Goal: Complete application form

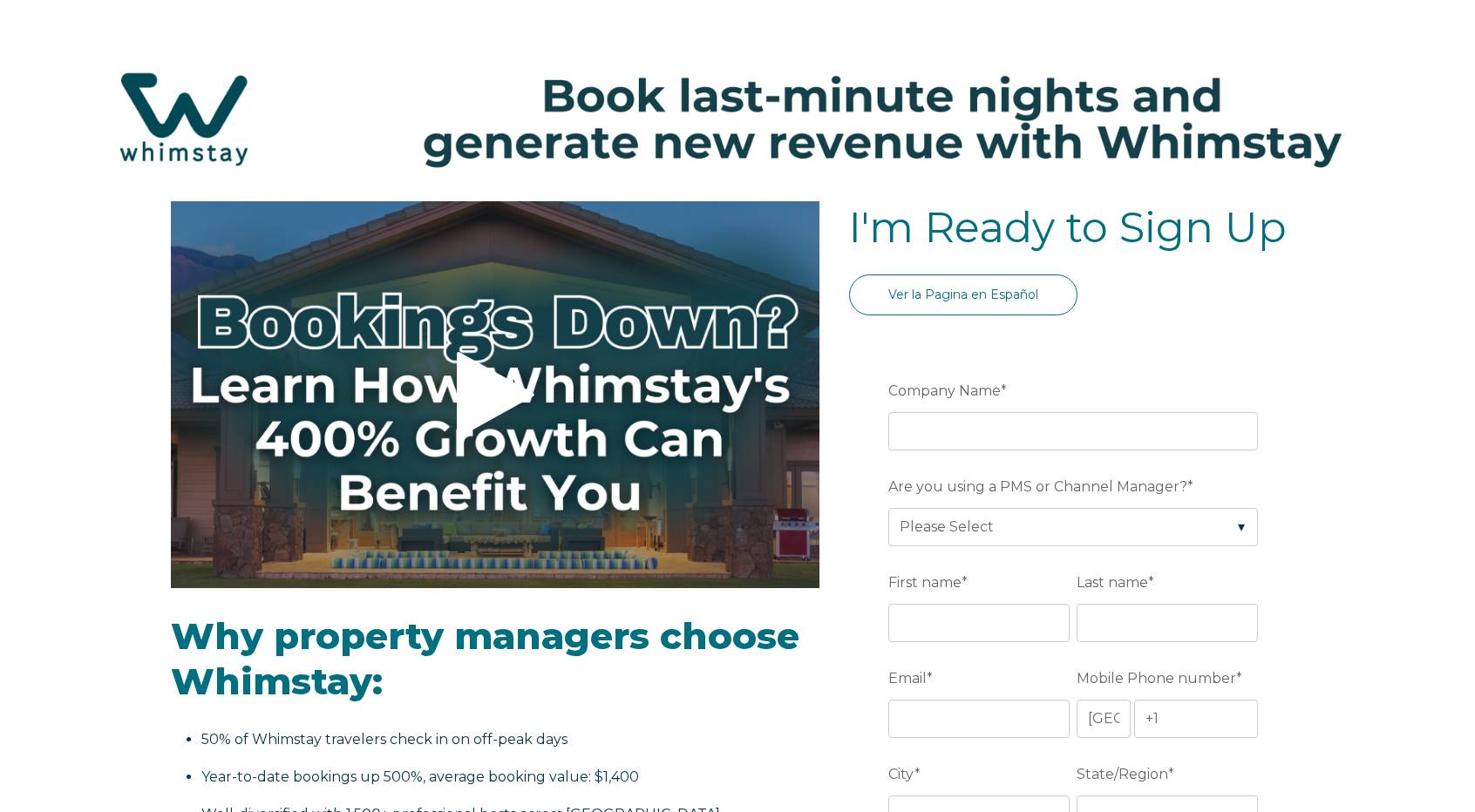
select select "US"
select select "Standard"
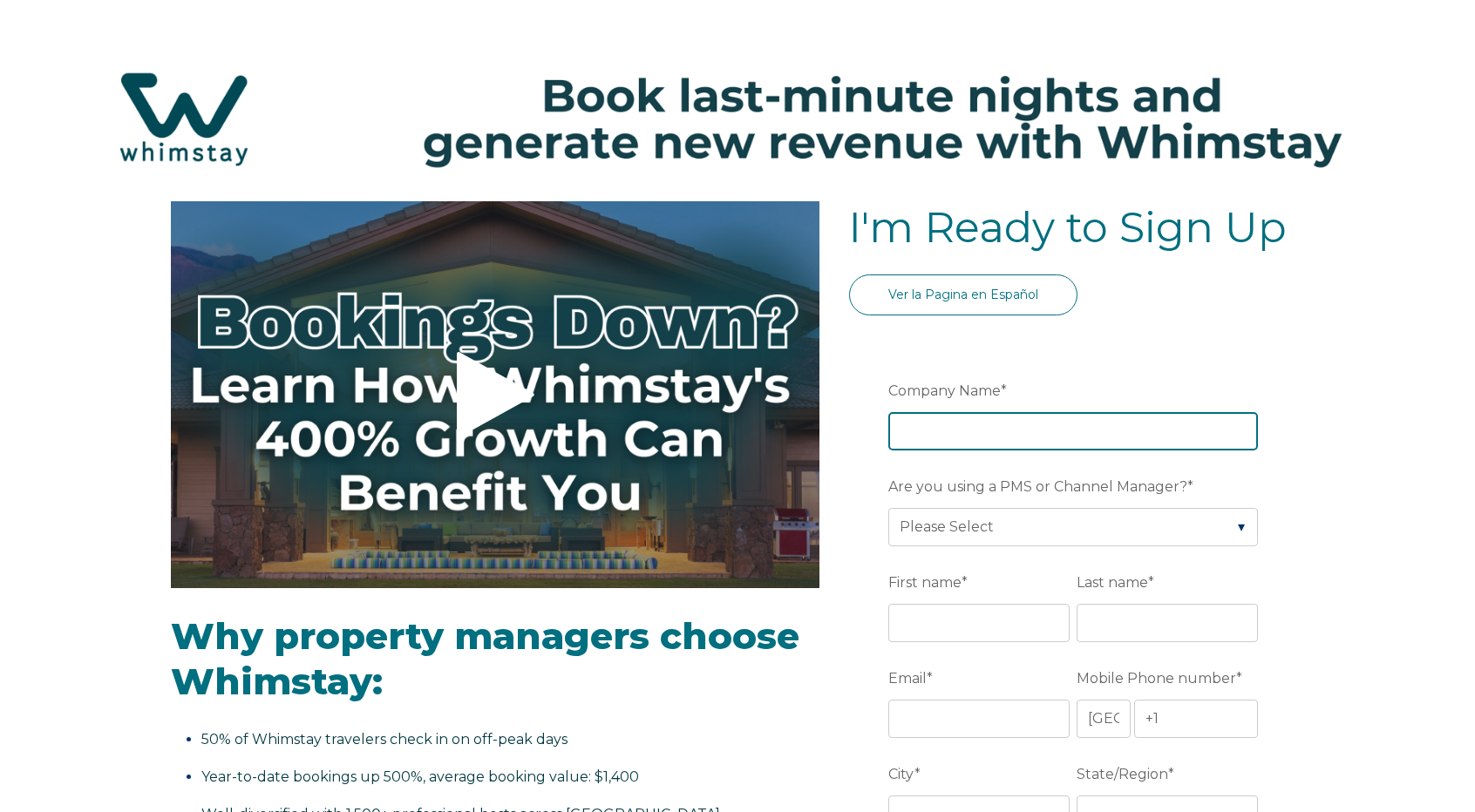
click at [938, 417] on input "Company Name *" at bounding box center [1073, 431] width 370 height 38
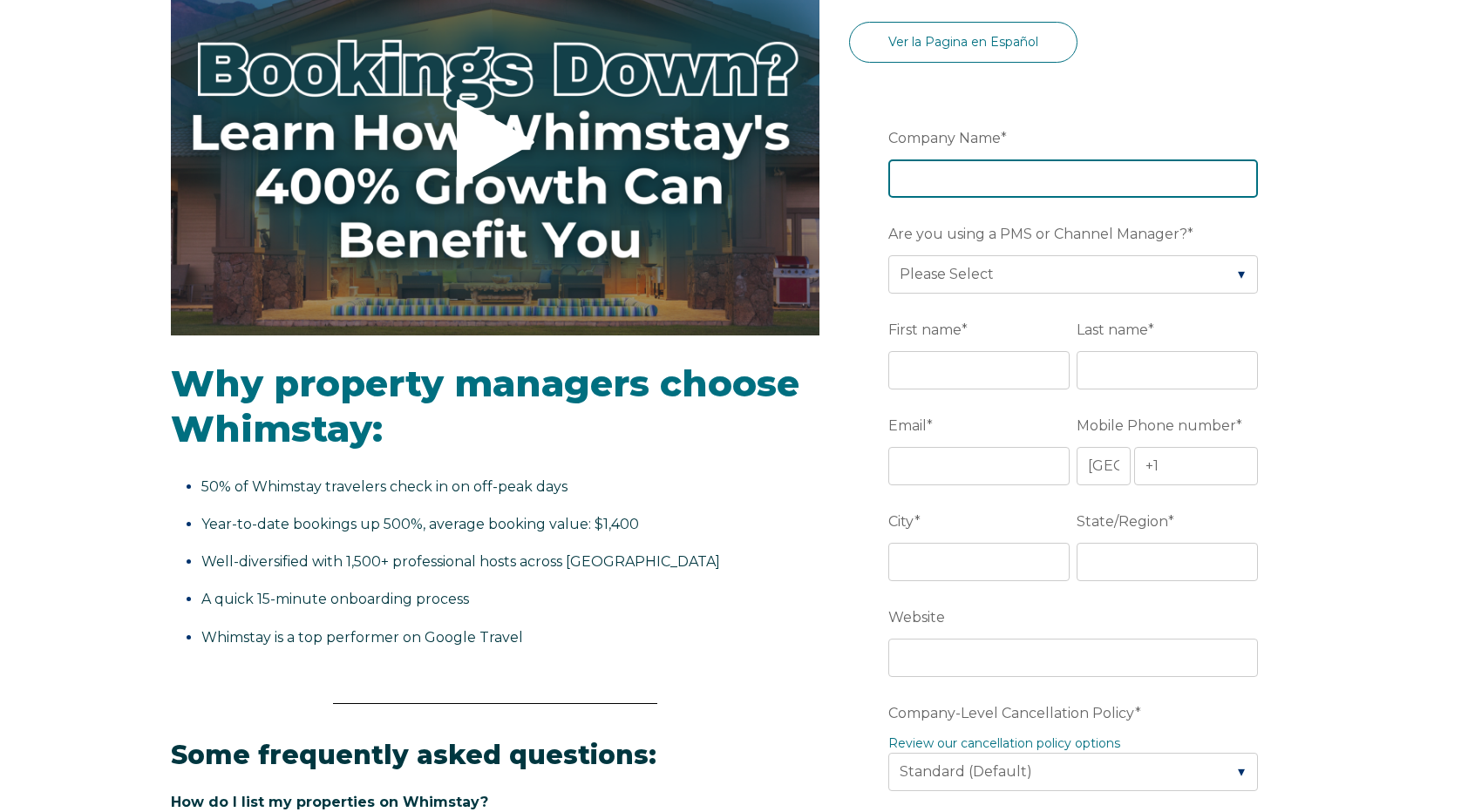
scroll to position [261, 0]
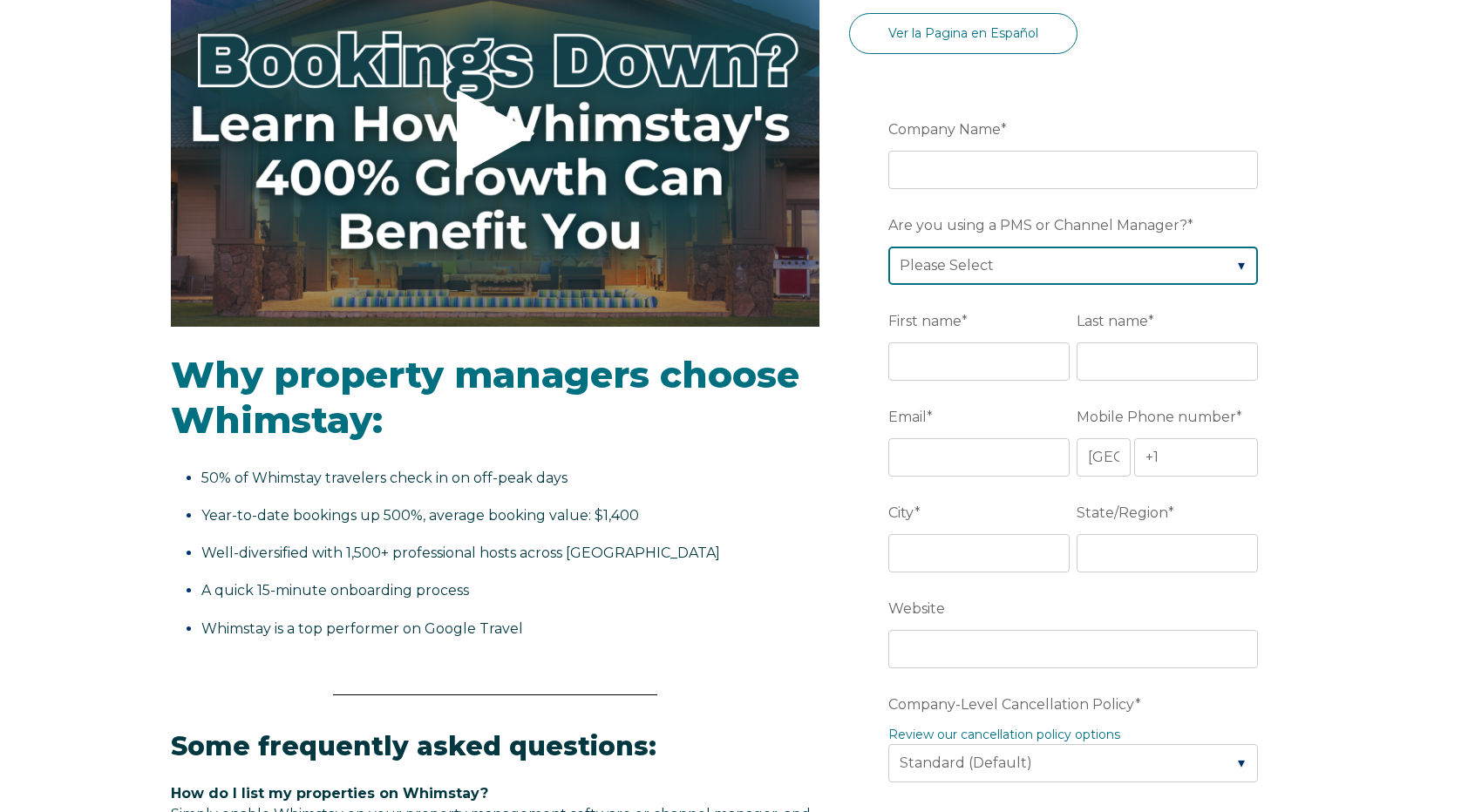
click at [1221, 276] on div "Are you using a PMS or Channel Manager? * Please Select Barefoot BookingPal Boo…" at bounding box center [1077, 247] width 377 height 75
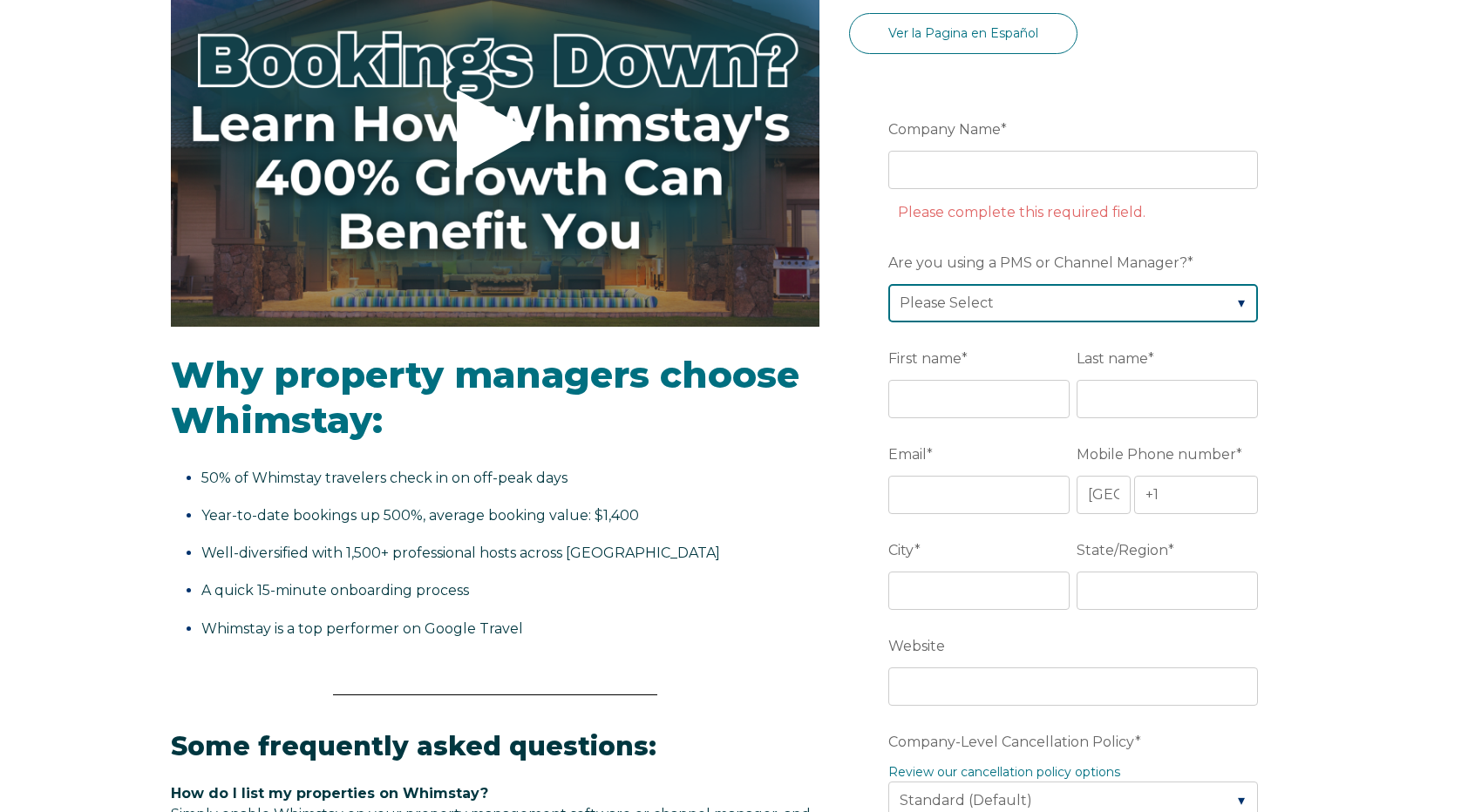
select select "Hostfully"
click at [888, 284] on select "Please Select Barefoot BookingPal Boost Brightside CiiRUS Escapia Guesty Hostaw…" at bounding box center [1073, 302] width 370 height 38
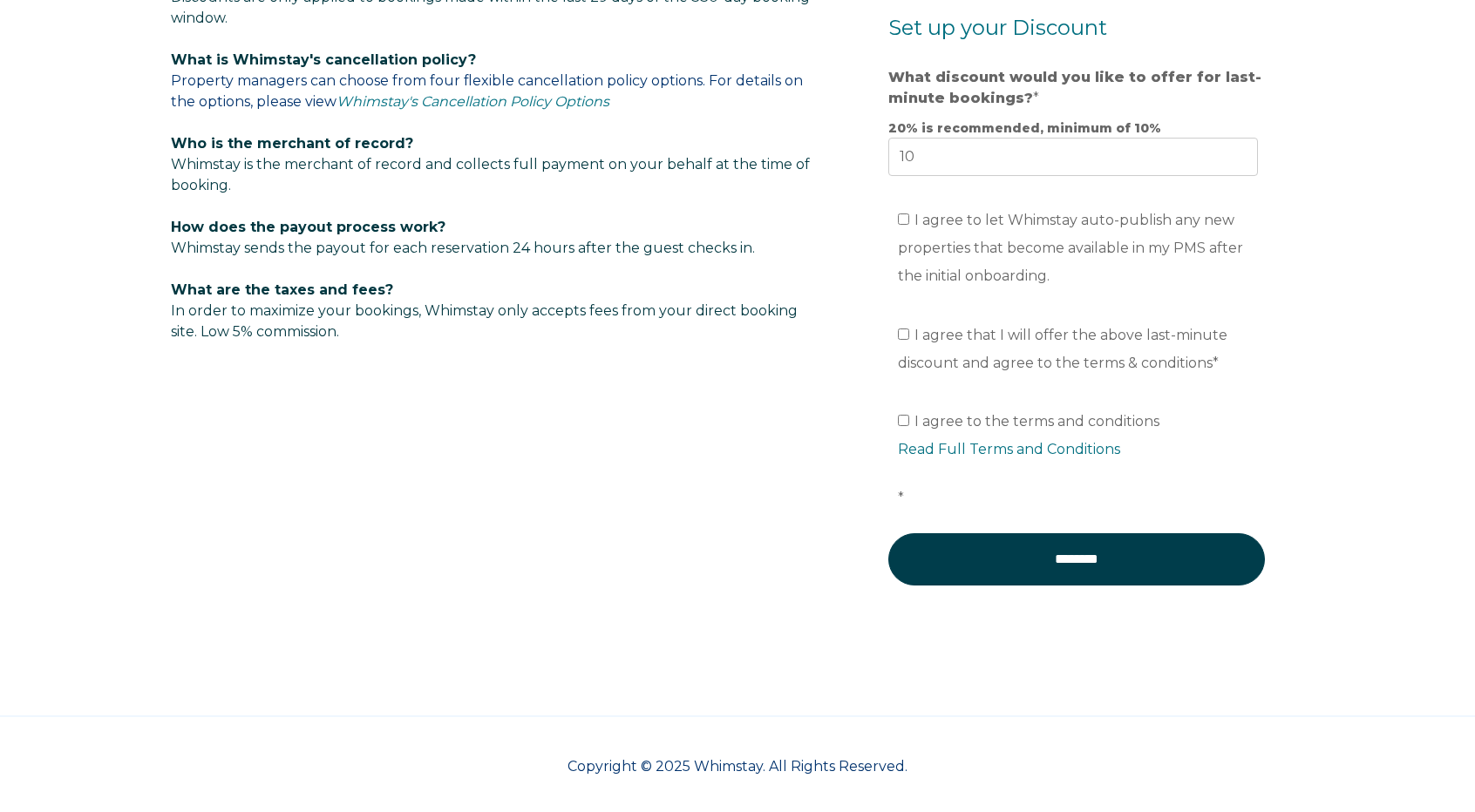
scroll to position [1096, 0]
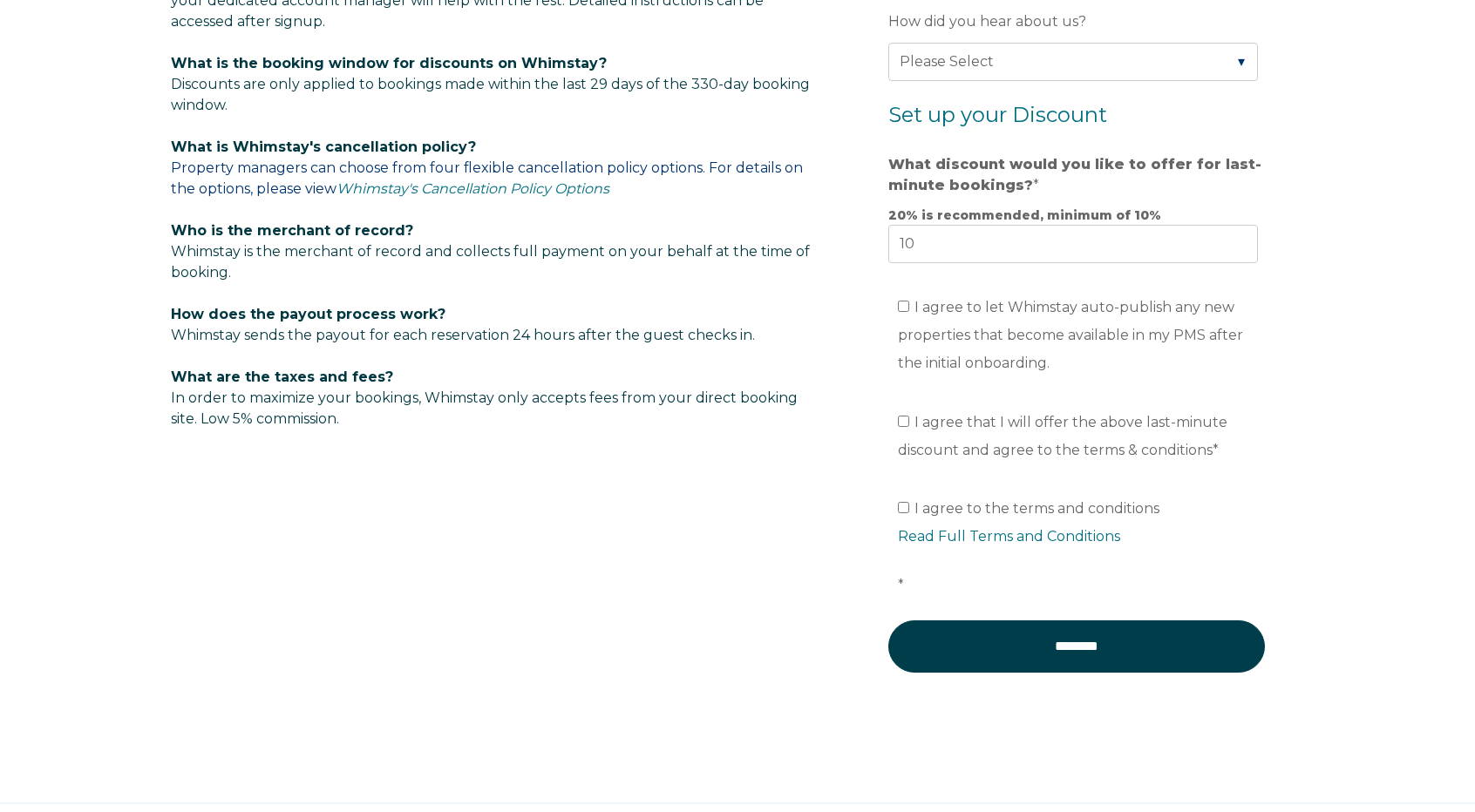
click at [1072, 334] on span "I agree to let Whimstay auto-publish any new properties that become available i…" at bounding box center [1070, 335] width 346 height 72
click at [909, 311] on input "I agree to let Whimstay auto-publish any new properties that become available i…" at bounding box center [903, 306] width 12 height 12
checkbox input "true"
click at [1079, 414] on span "I agree that I will offer the above last-minute discount and agree to the terms…" at bounding box center [1062, 436] width 329 height 45
click at [909, 416] on input "I agree that I will offer the above last-minute discount and agree to the terms…" at bounding box center [903, 421] width 12 height 12
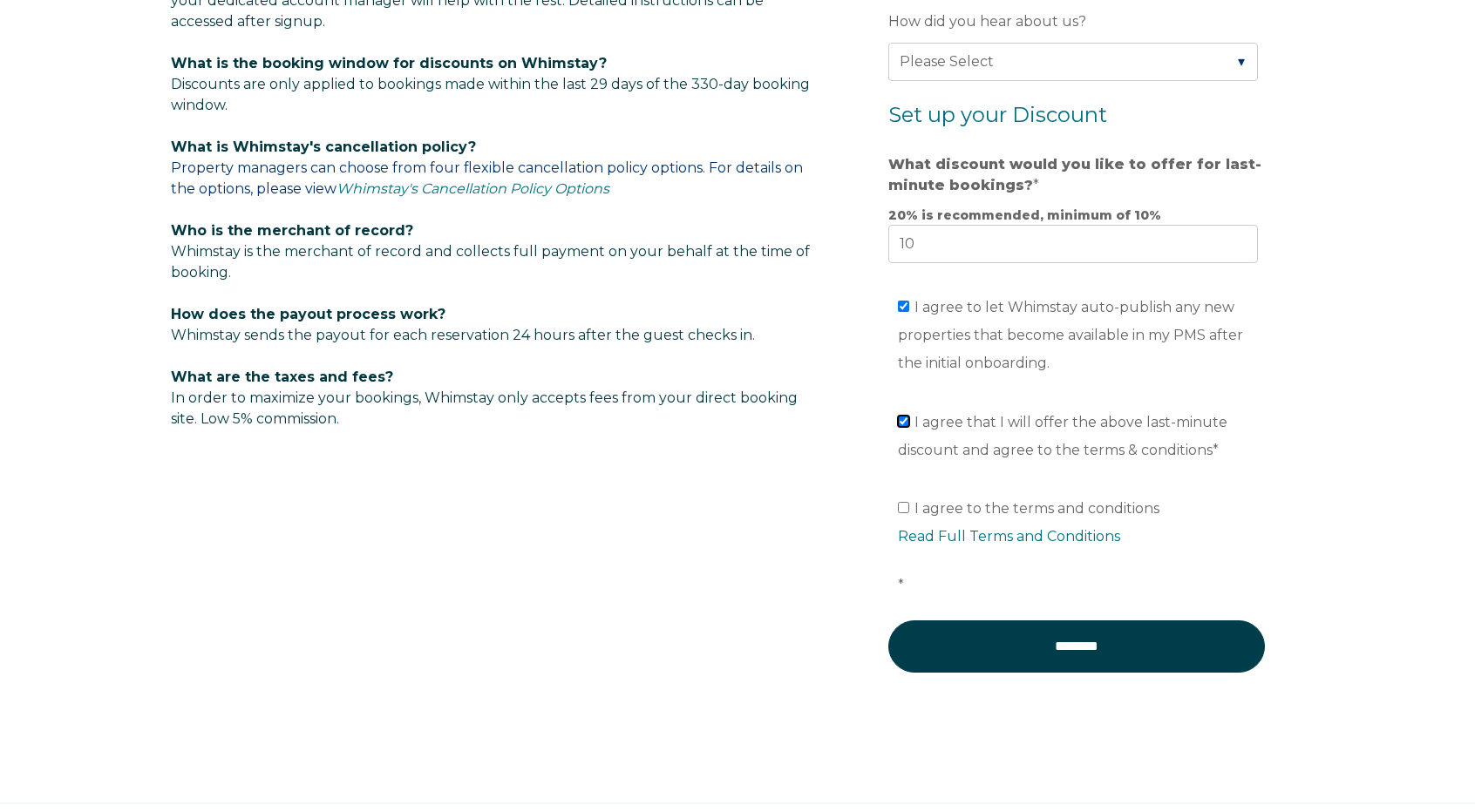
checkbox input "true"
click at [1073, 506] on span "I agree to the terms and conditions Read Full Terms and Conditions *" at bounding box center [1082, 546] width 370 height 93
click at [909, 506] on input "I agree to the terms and conditions Read Full Terms and Conditions *" at bounding box center [903, 507] width 12 height 12
checkbox input "true"
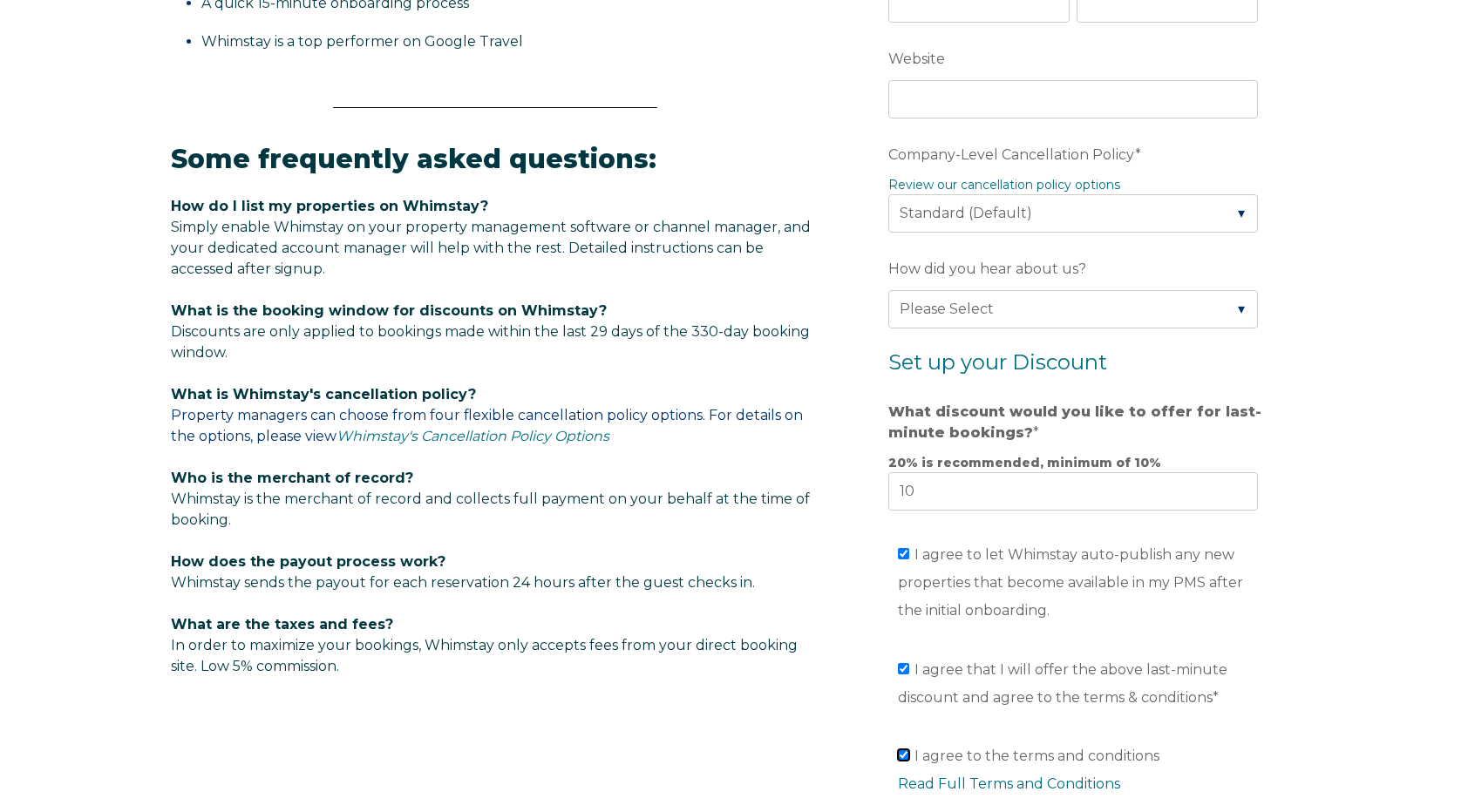
scroll to position [834, 0]
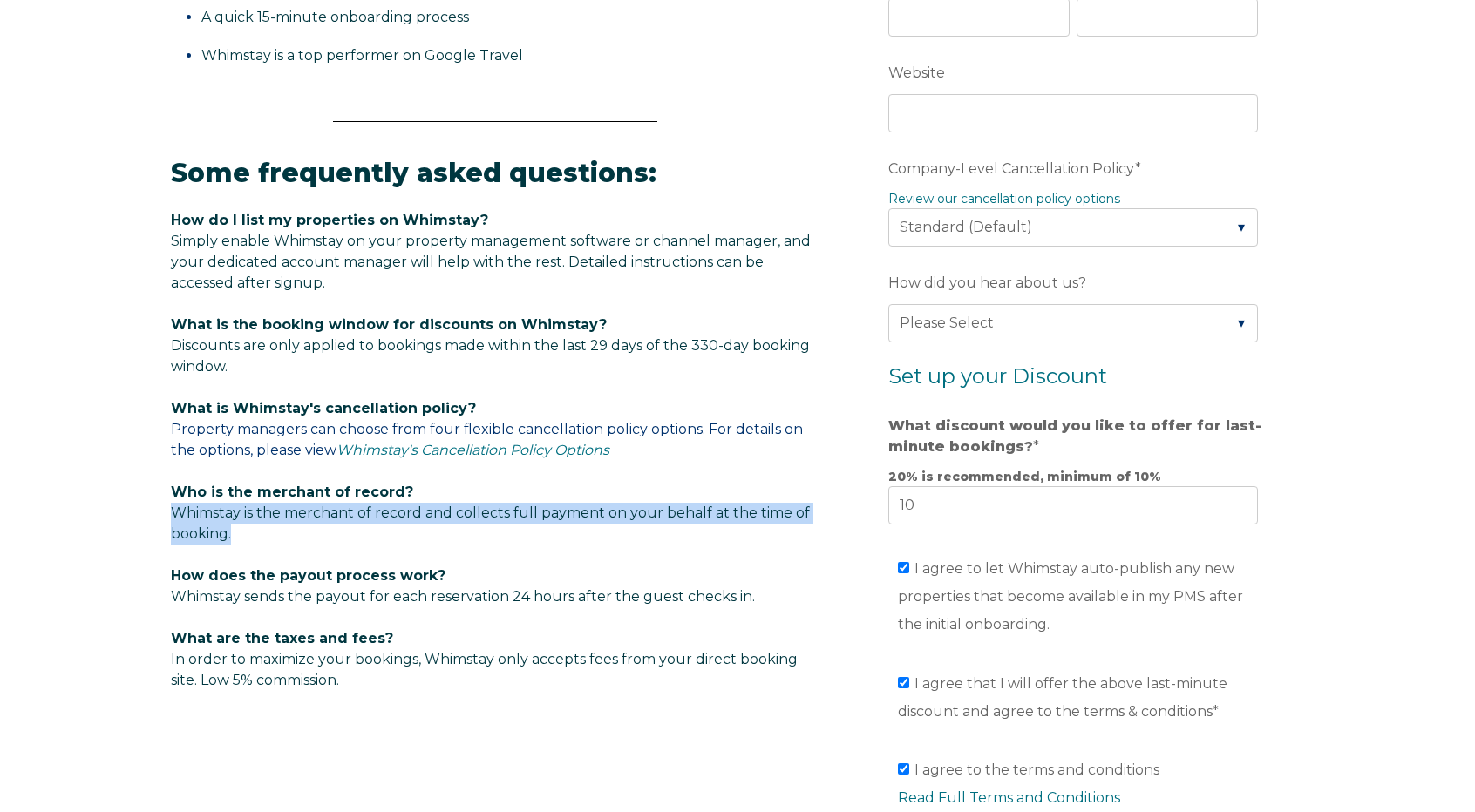
drag, startPoint x: 162, startPoint y: 513, endPoint x: 232, endPoint y: 538, distance: 74.3
click at [232, 538] on div "Video player - SSOB Pitch Vid Thumbnail - Click to play video Why property mana…" at bounding box center [738, 215] width 1475 height 1697
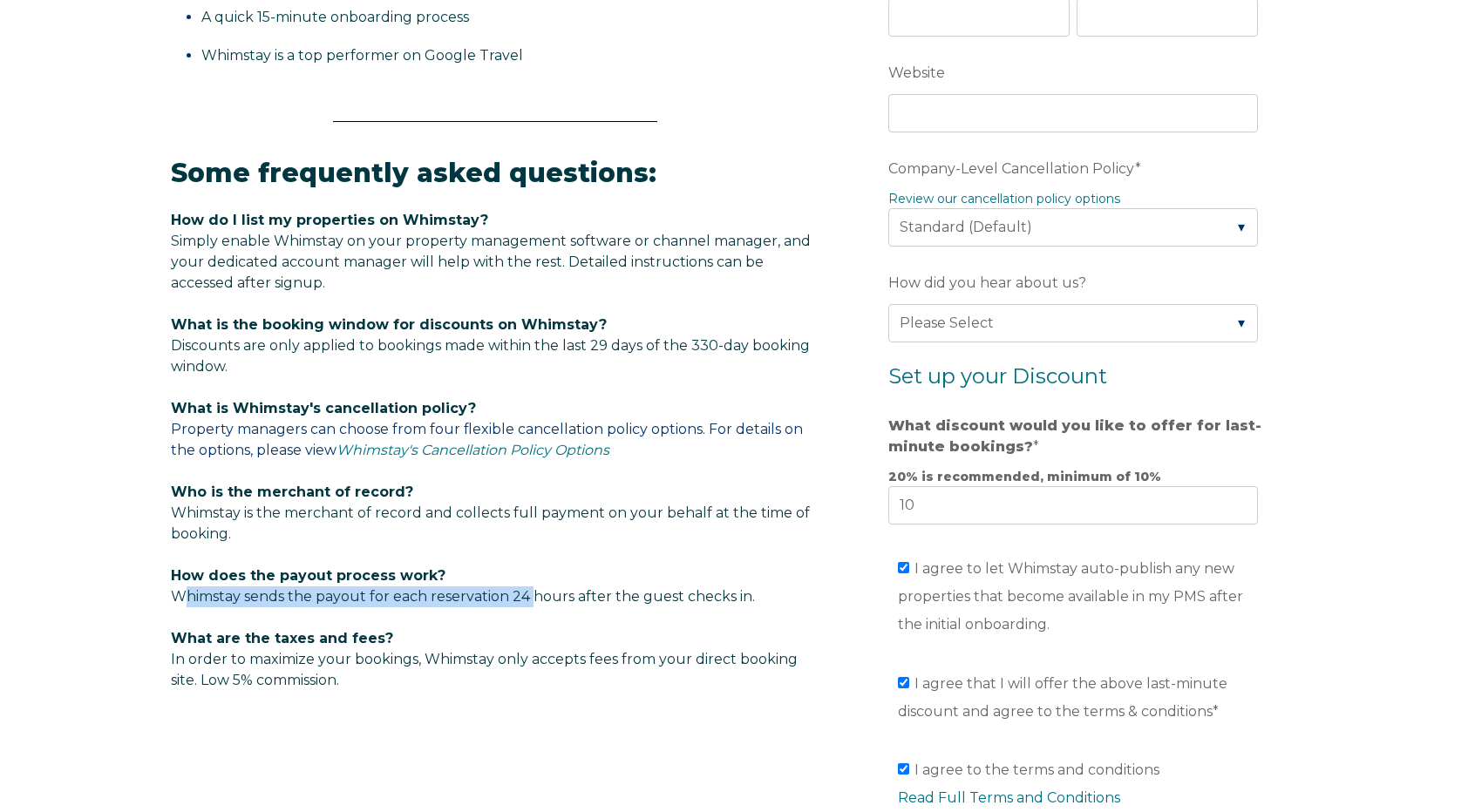
drag, startPoint x: 179, startPoint y: 597, endPoint x: 530, endPoint y: 600, distance: 351.0
click at [530, 600] on span "Whimstay sends the payout for each reservation 24 hours after the guest checks …" at bounding box center [462, 596] width 584 height 17
drag, startPoint x: 633, startPoint y: 599, endPoint x: 754, endPoint y: 601, distance: 121.0
click at [754, 601] on p "How does the payout process work? Whimstay sends the payout for each reservatio…" at bounding box center [495, 586] width 648 height 42
drag, startPoint x: 236, startPoint y: 675, endPoint x: 251, endPoint y: 676, distance: 15.0
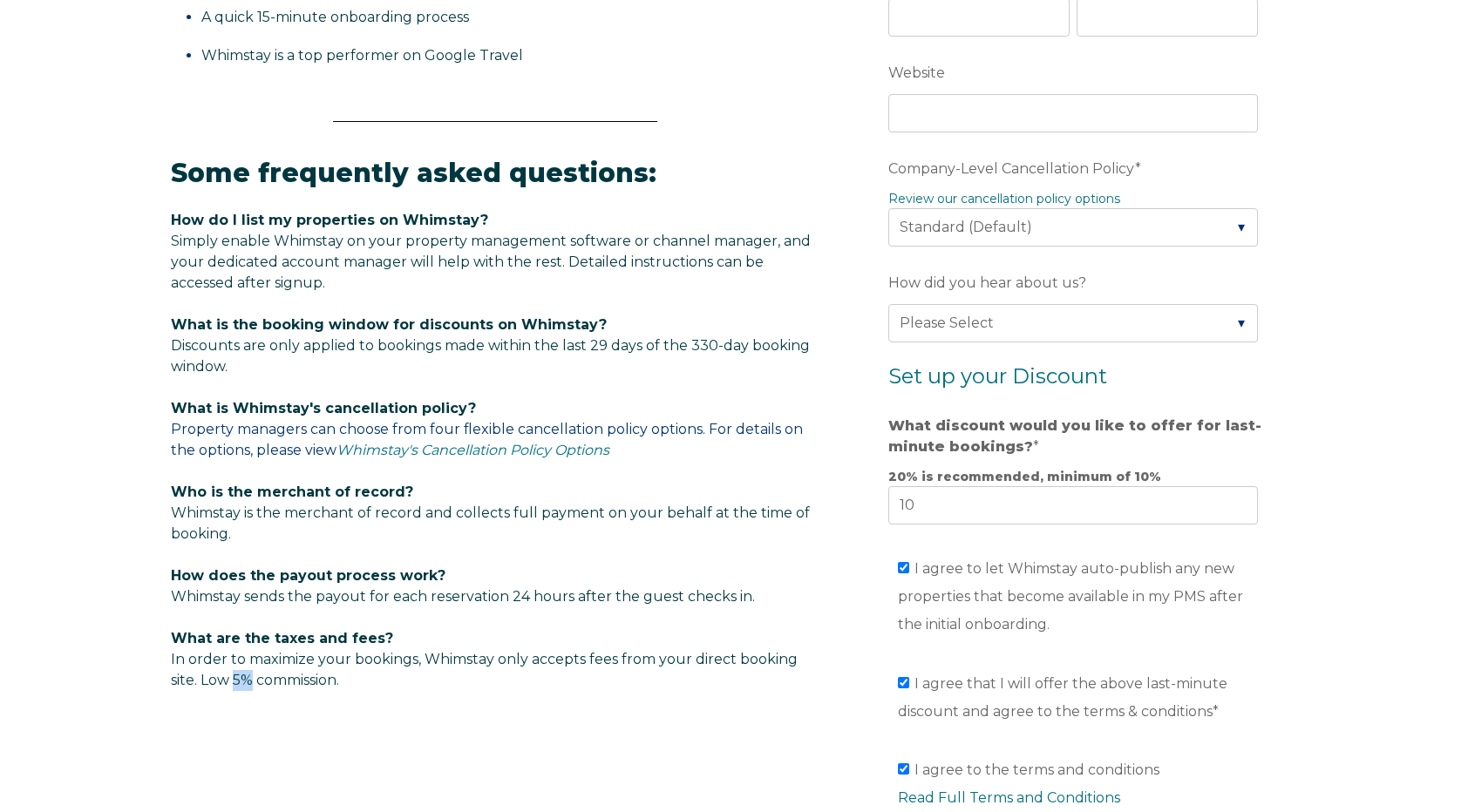
click at [251, 676] on span "What are the taxes and fees? In order to maximize your bookings, Whimstay only …" at bounding box center [484, 659] width 627 height 58
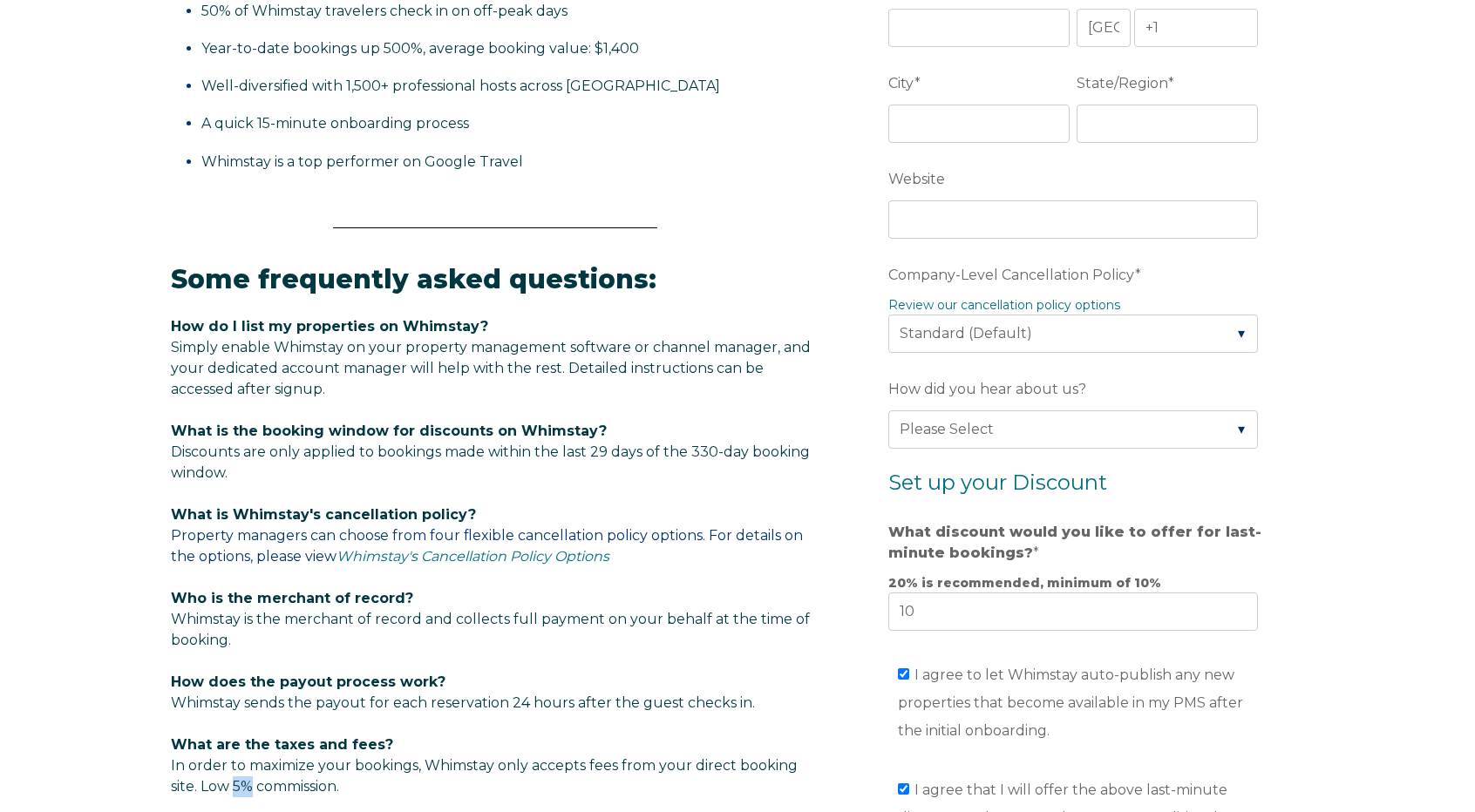
scroll to position [660, 0]
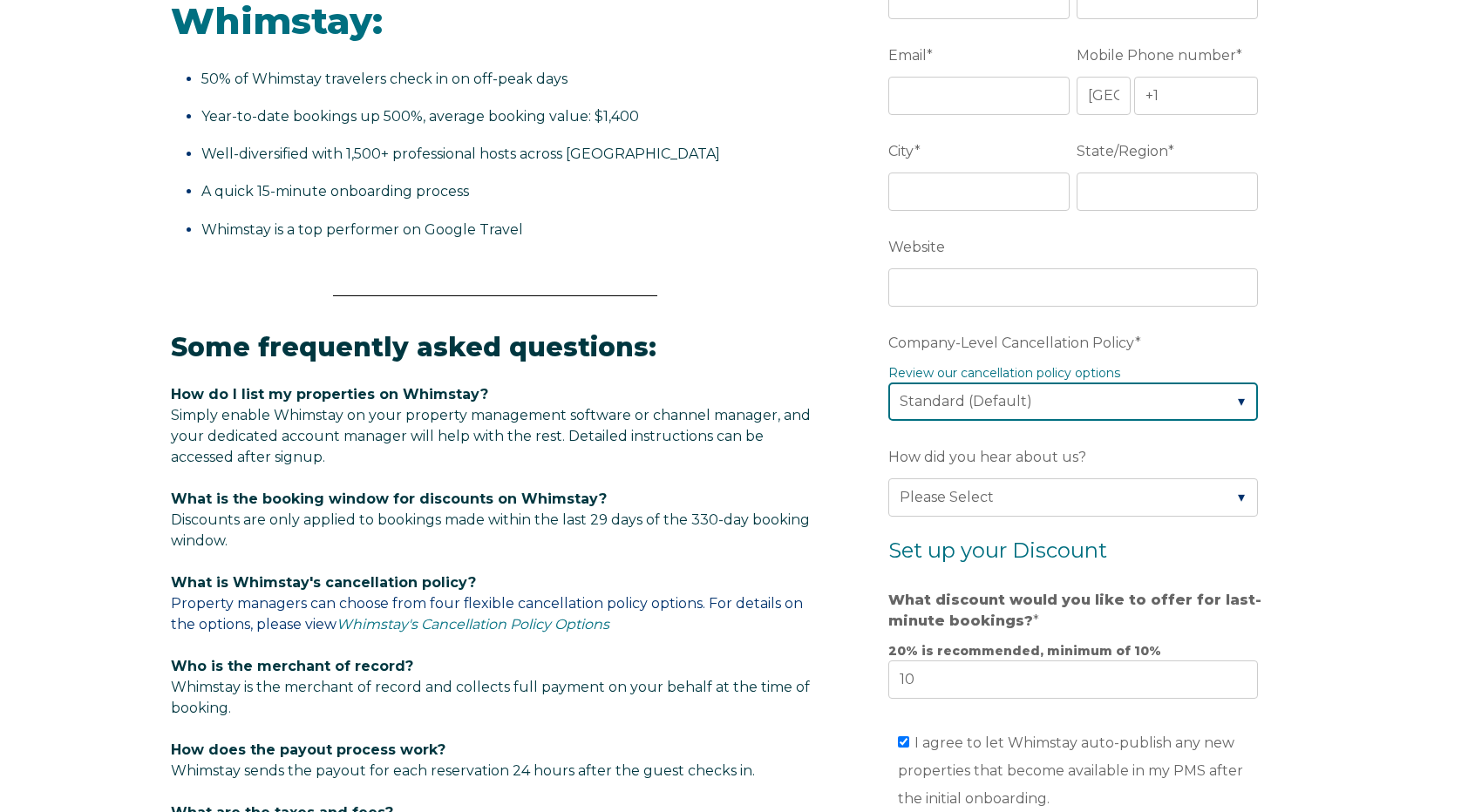
click at [979, 403] on select "Please Select Partial Standard (Default) Moderate Strict" at bounding box center [1073, 402] width 370 height 38
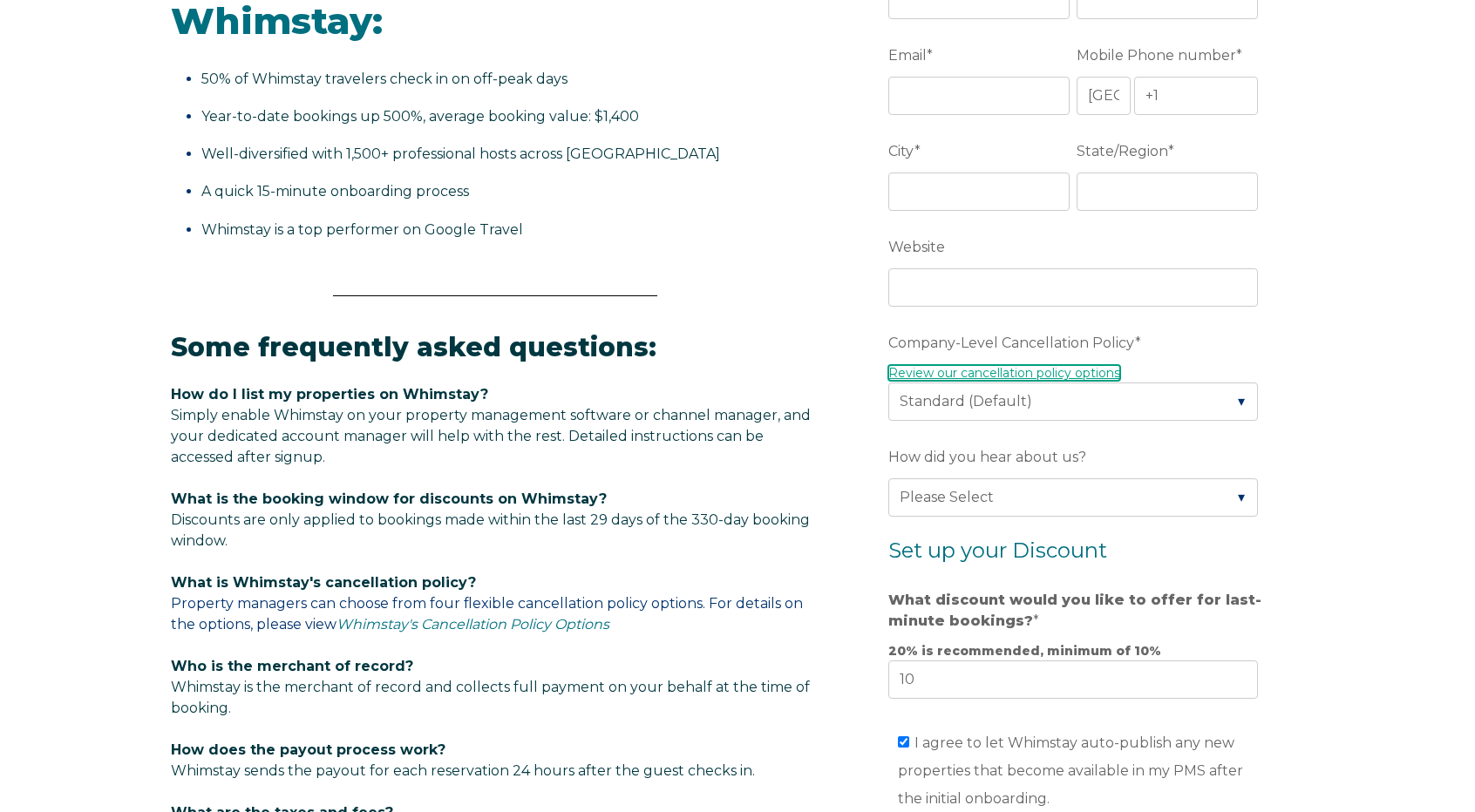
click at [978, 371] on link "Review our cancellation policy options" at bounding box center [1004, 373] width 232 height 16
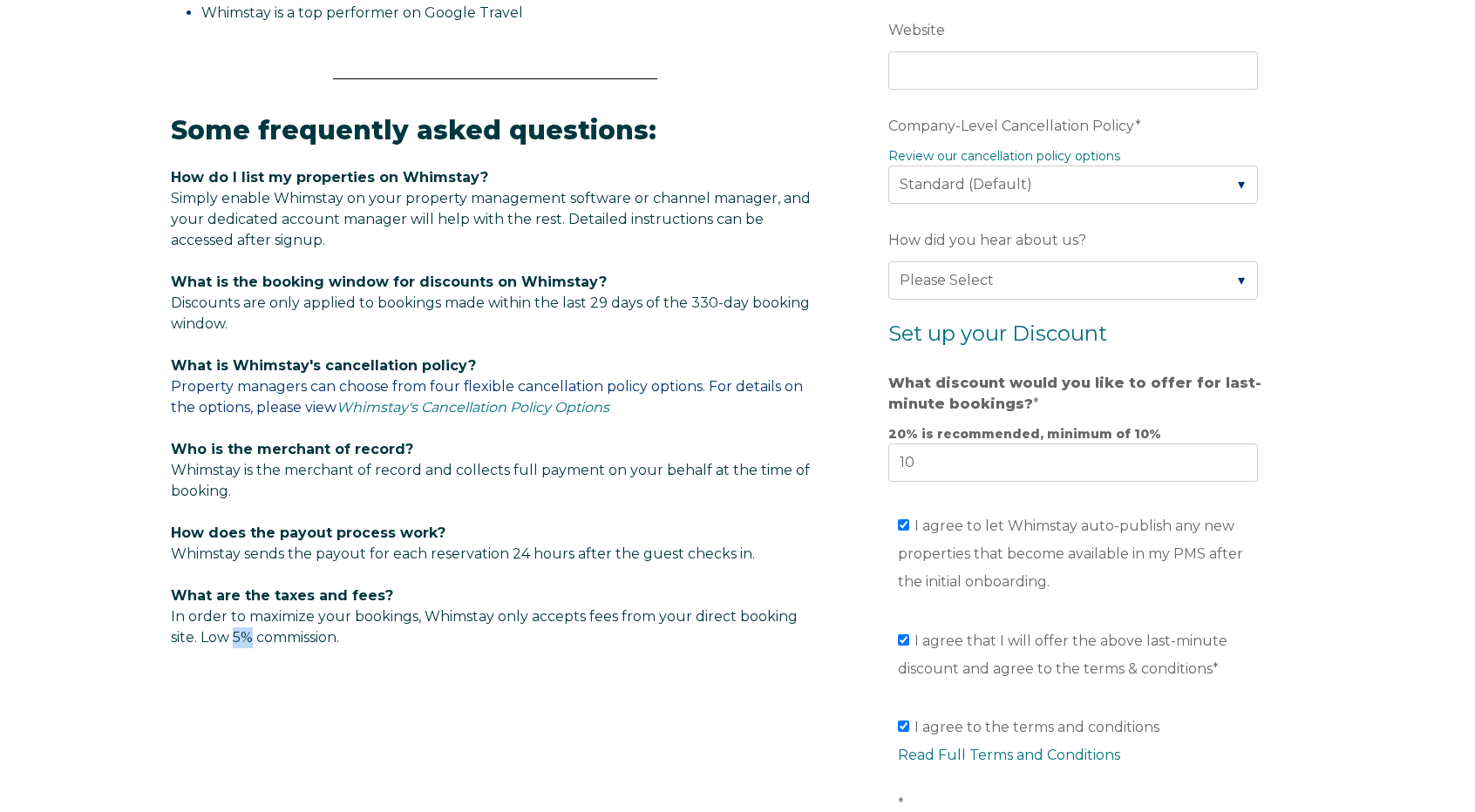
scroll to position [571, 0]
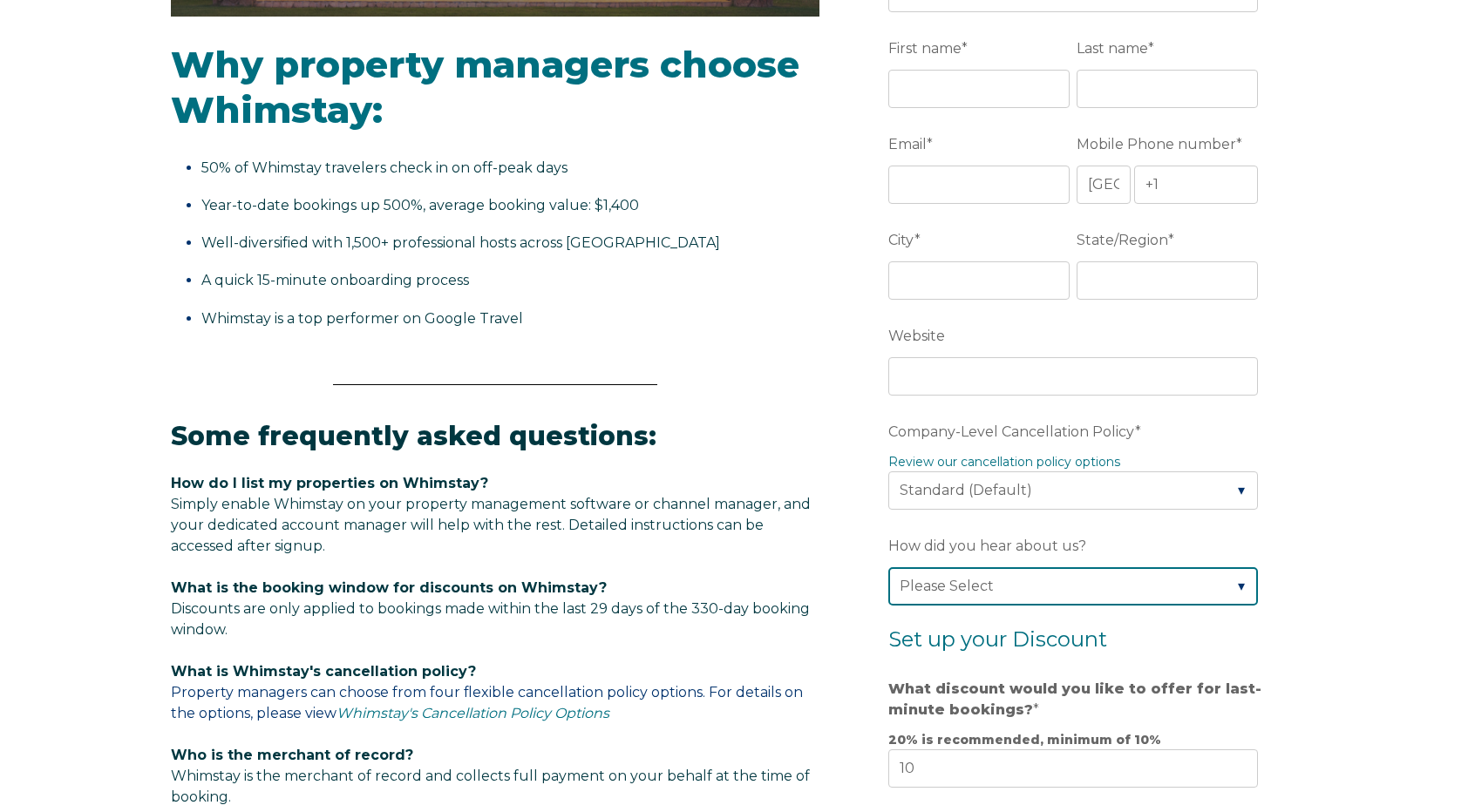
click at [1029, 583] on select "Please Select Found Whimstay through a Google search Direct outreach from a Whi…" at bounding box center [1073, 585] width 370 height 38
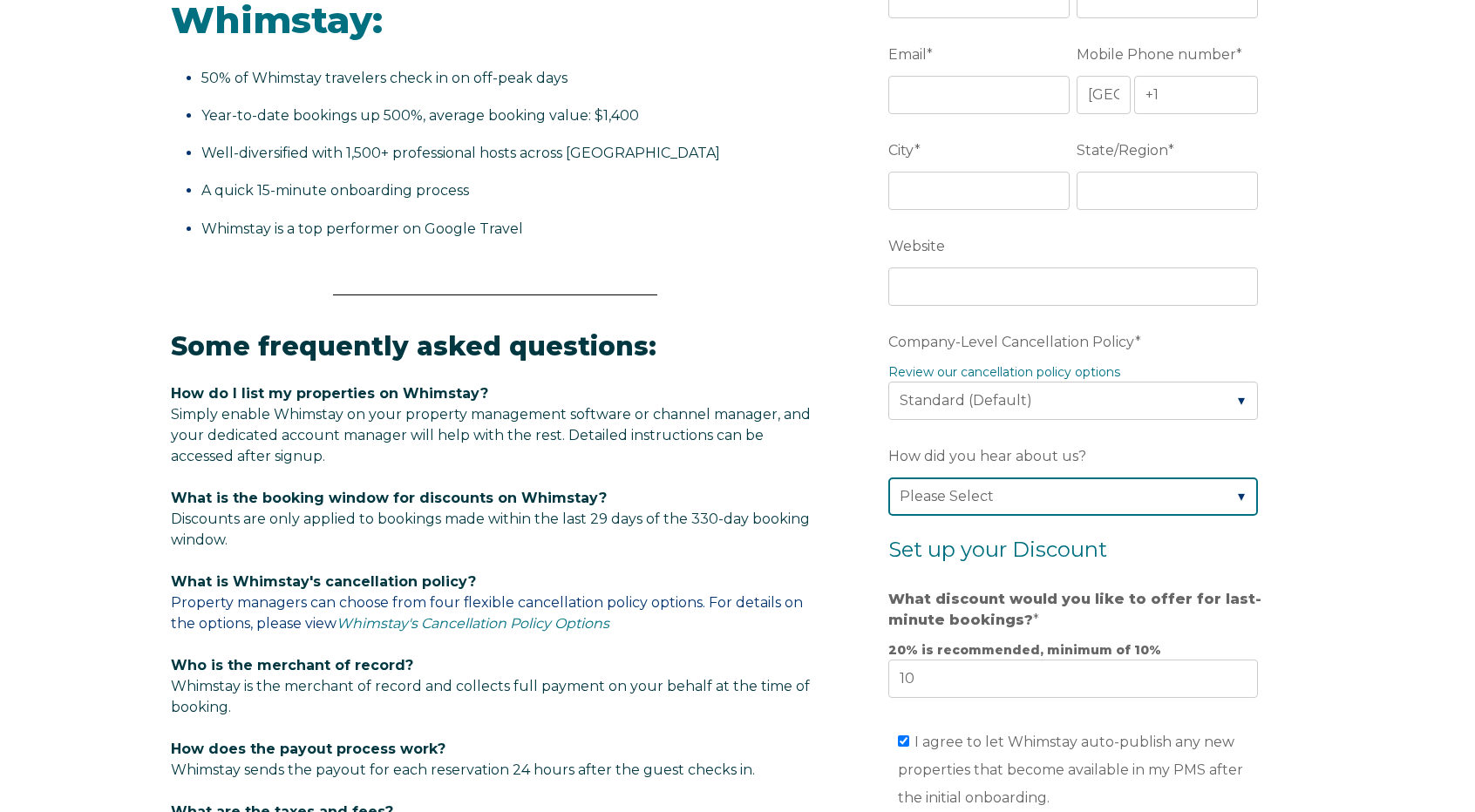
scroll to position [833, 0]
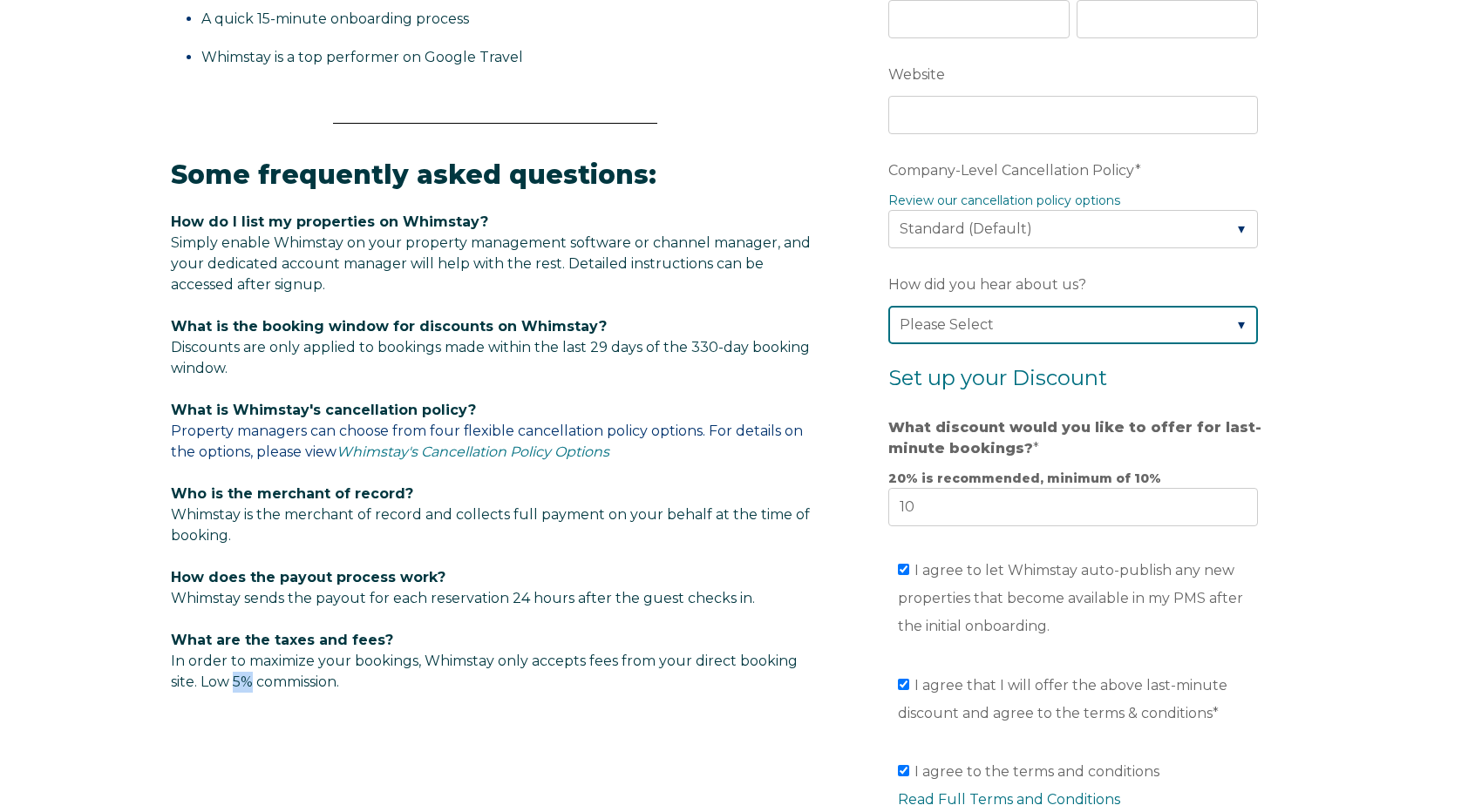
click at [1186, 321] on select "Please Select Found Whimstay through a Google search Direct outreach from a Whi…" at bounding box center [1073, 325] width 370 height 38
select select "Other"
click at [888, 306] on select "Please Select Found Whimstay through a Google search Direct outreach from a Whi…" at bounding box center [1073, 325] width 370 height 38
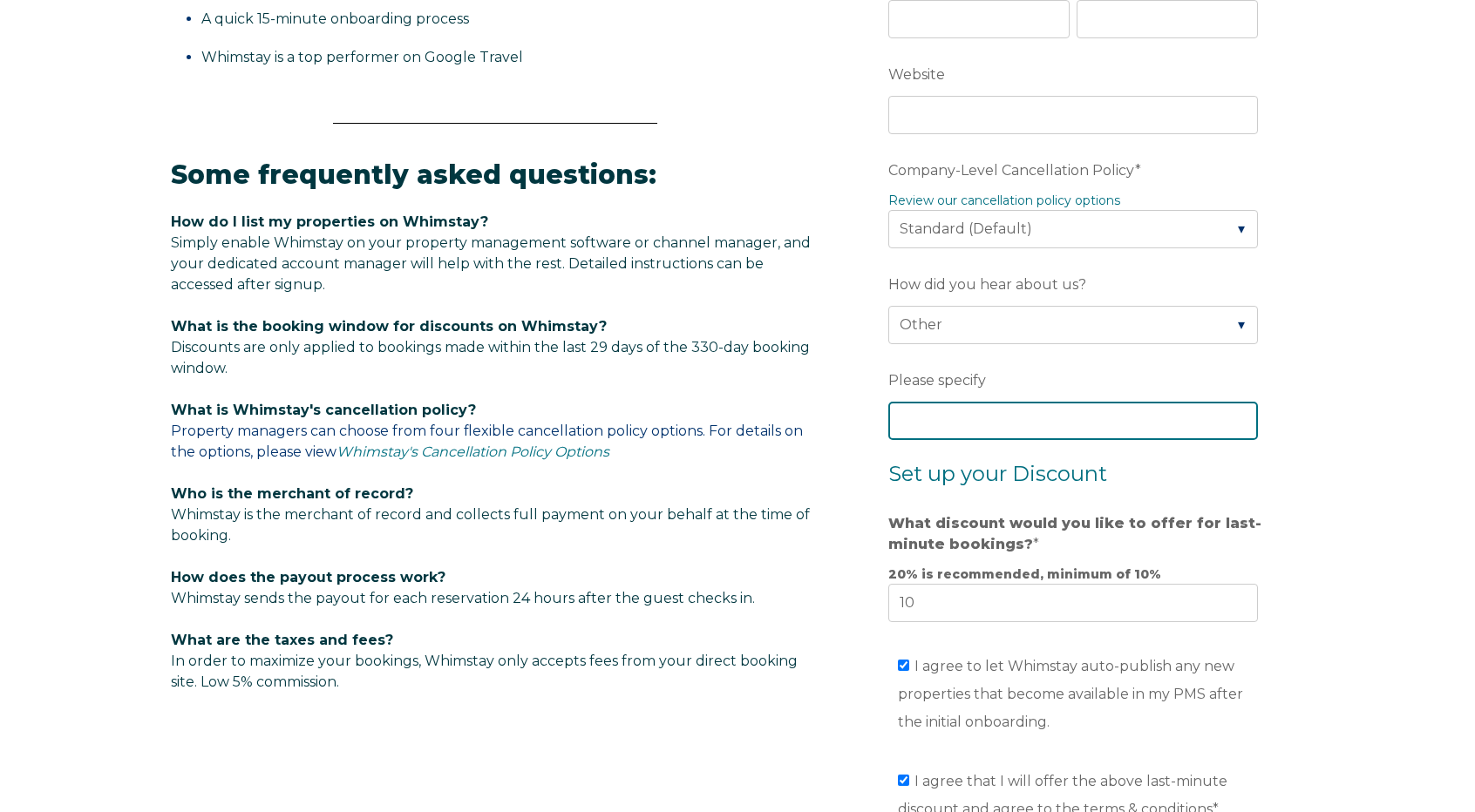
click at [973, 422] on input "Please specify" at bounding box center [1073, 420] width 370 height 38
type input "PMS System"
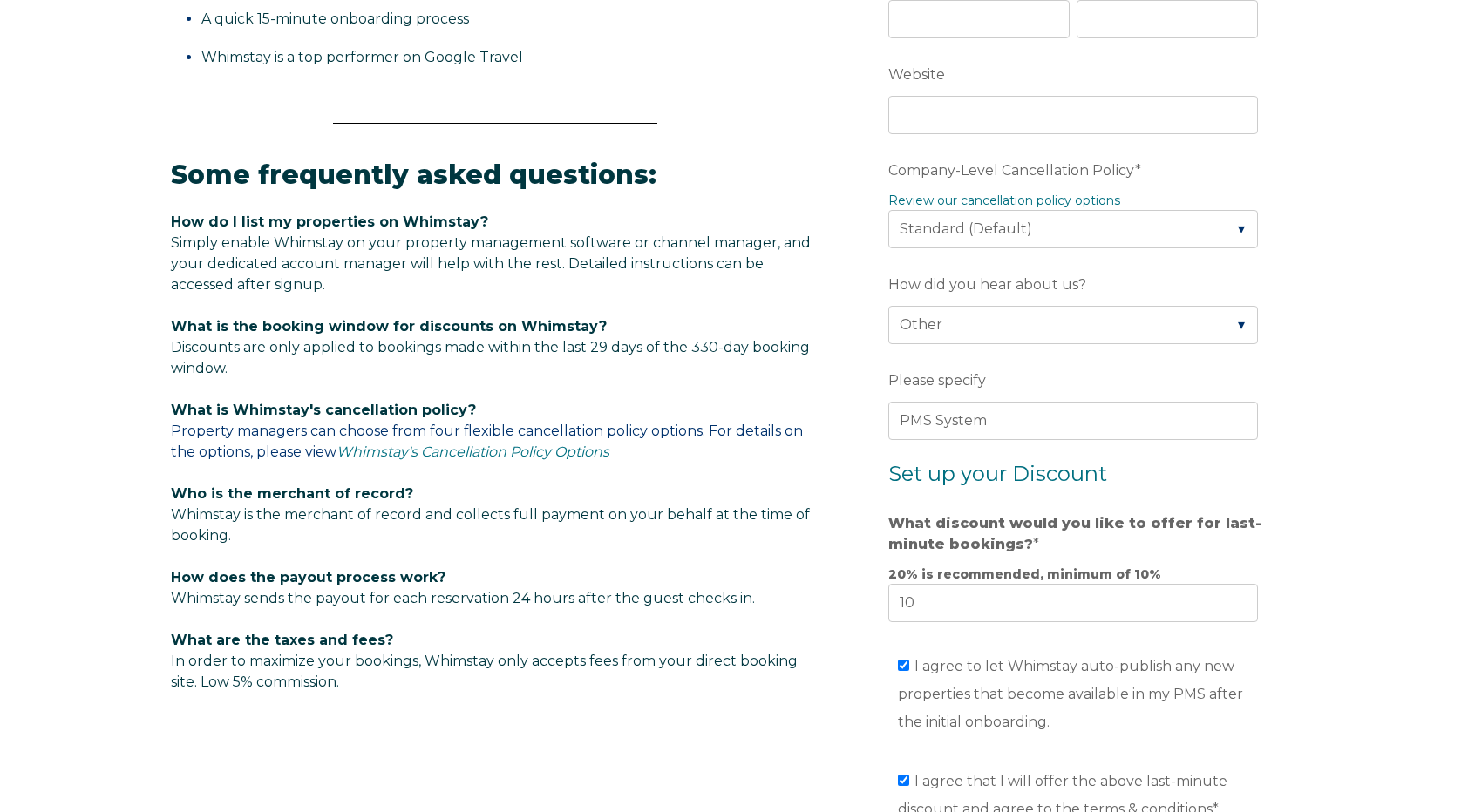
click at [1350, 431] on div "Video player - SSOB Pitch Vid Thumbnail - Click to play video Why property mana…" at bounding box center [738, 264] width 1475 height 1793
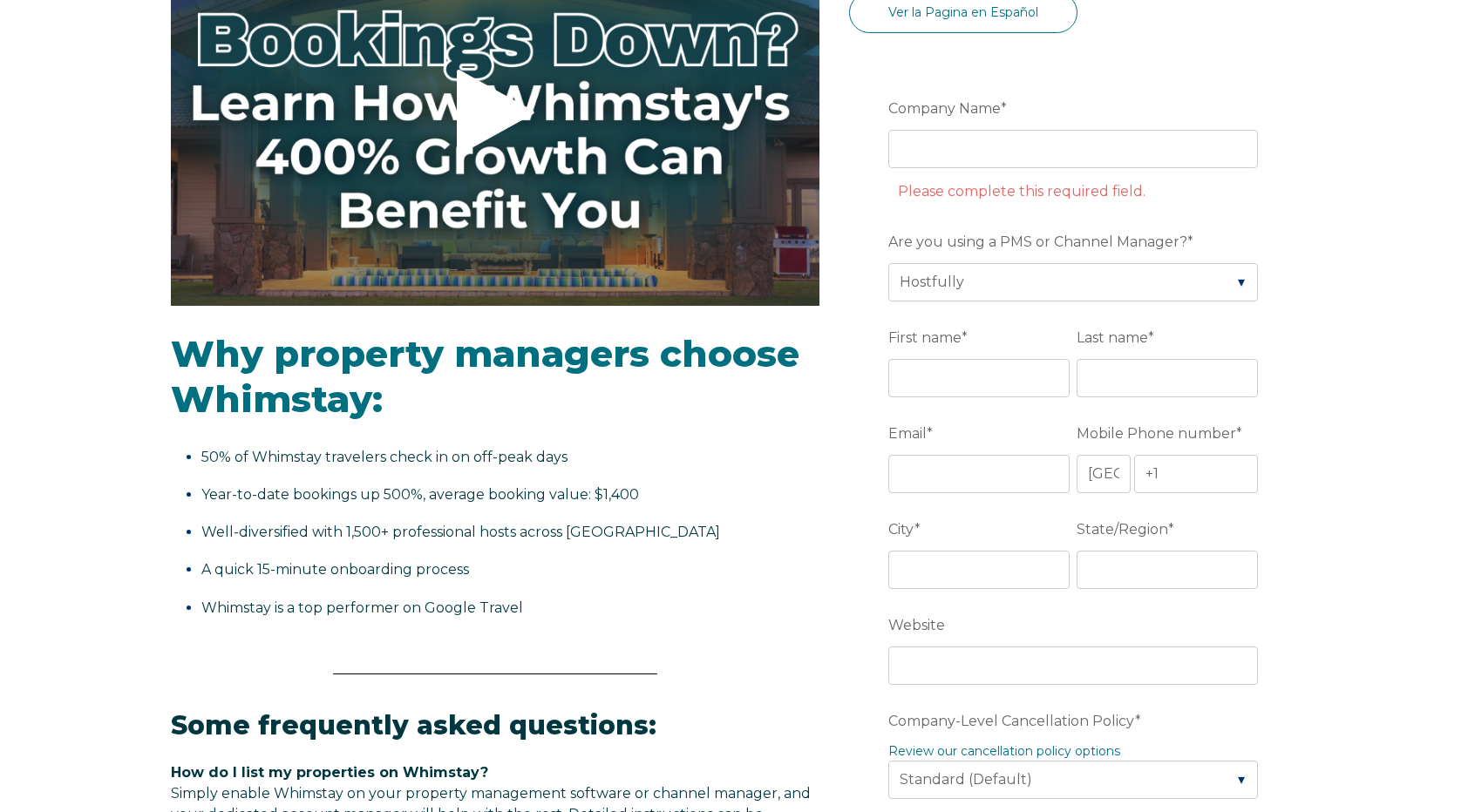
scroll to position [223, 0]
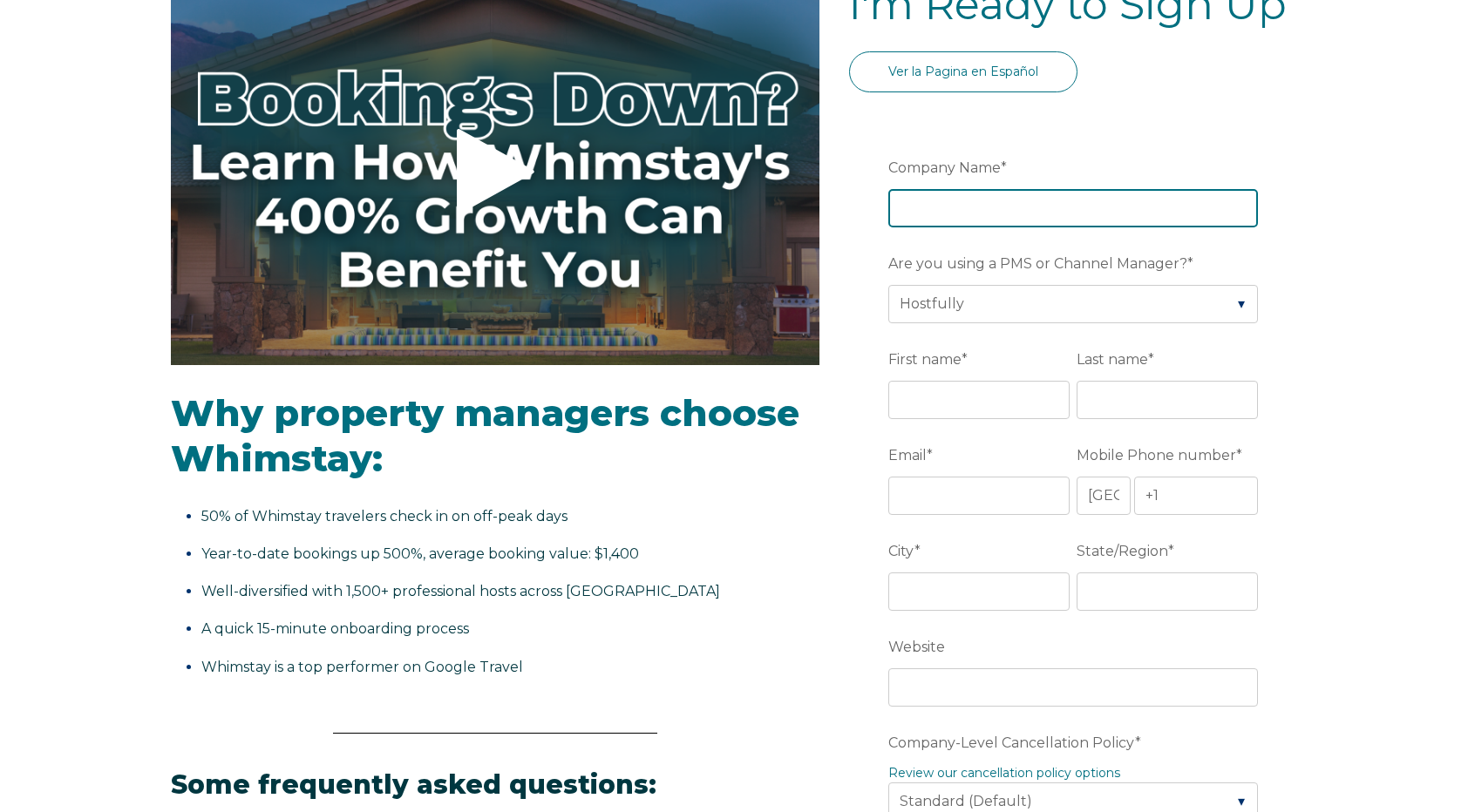
click at [962, 214] on input "Company Name *" at bounding box center [1073, 208] width 370 height 38
click at [1105, 202] on input "Sweetheart" at bounding box center [1073, 208] width 370 height 38
type input "Sweetheart Stays"
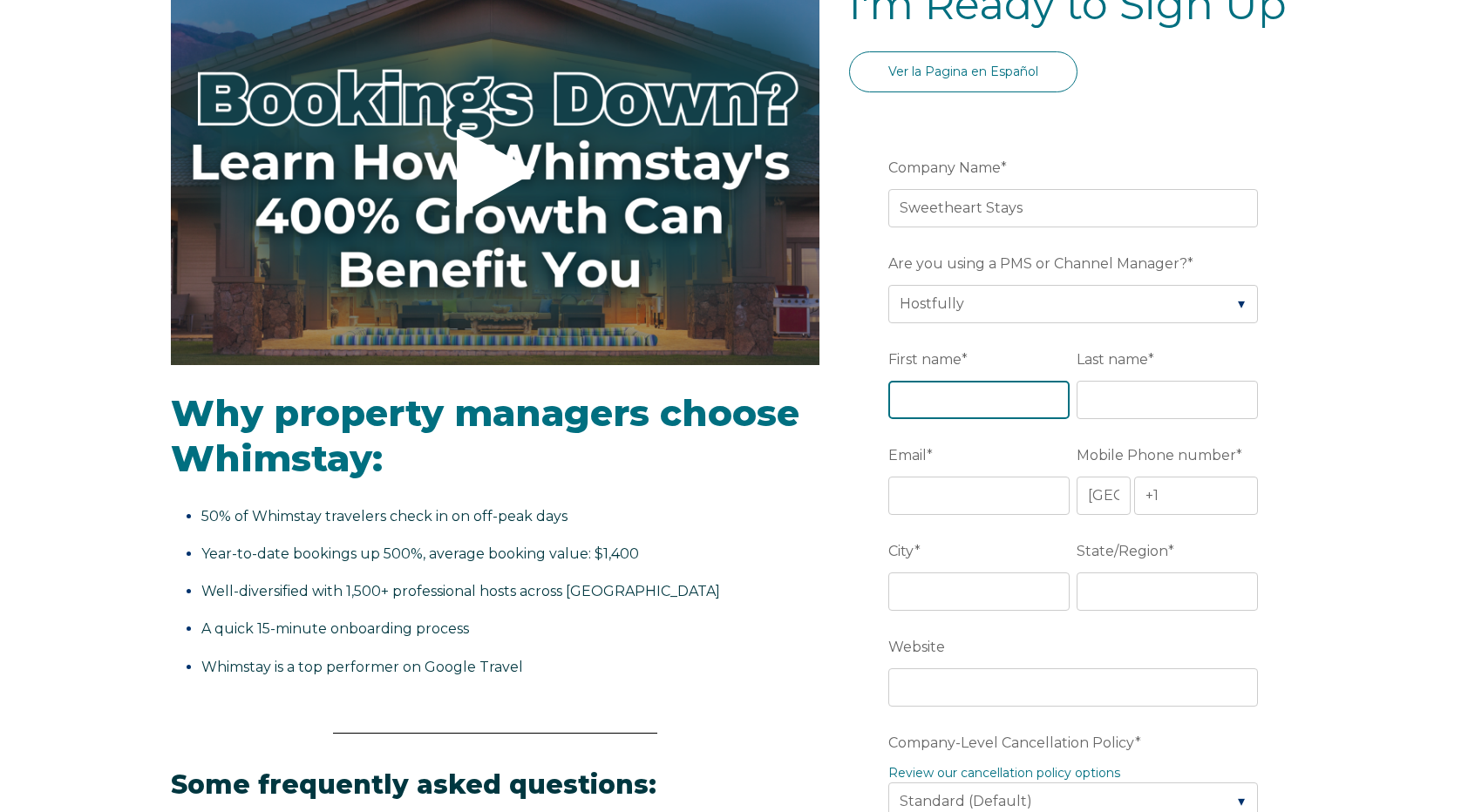
click at [981, 401] on input "First name *" at bounding box center [979, 400] width 181 height 38
type input "[PERSON_NAME]"
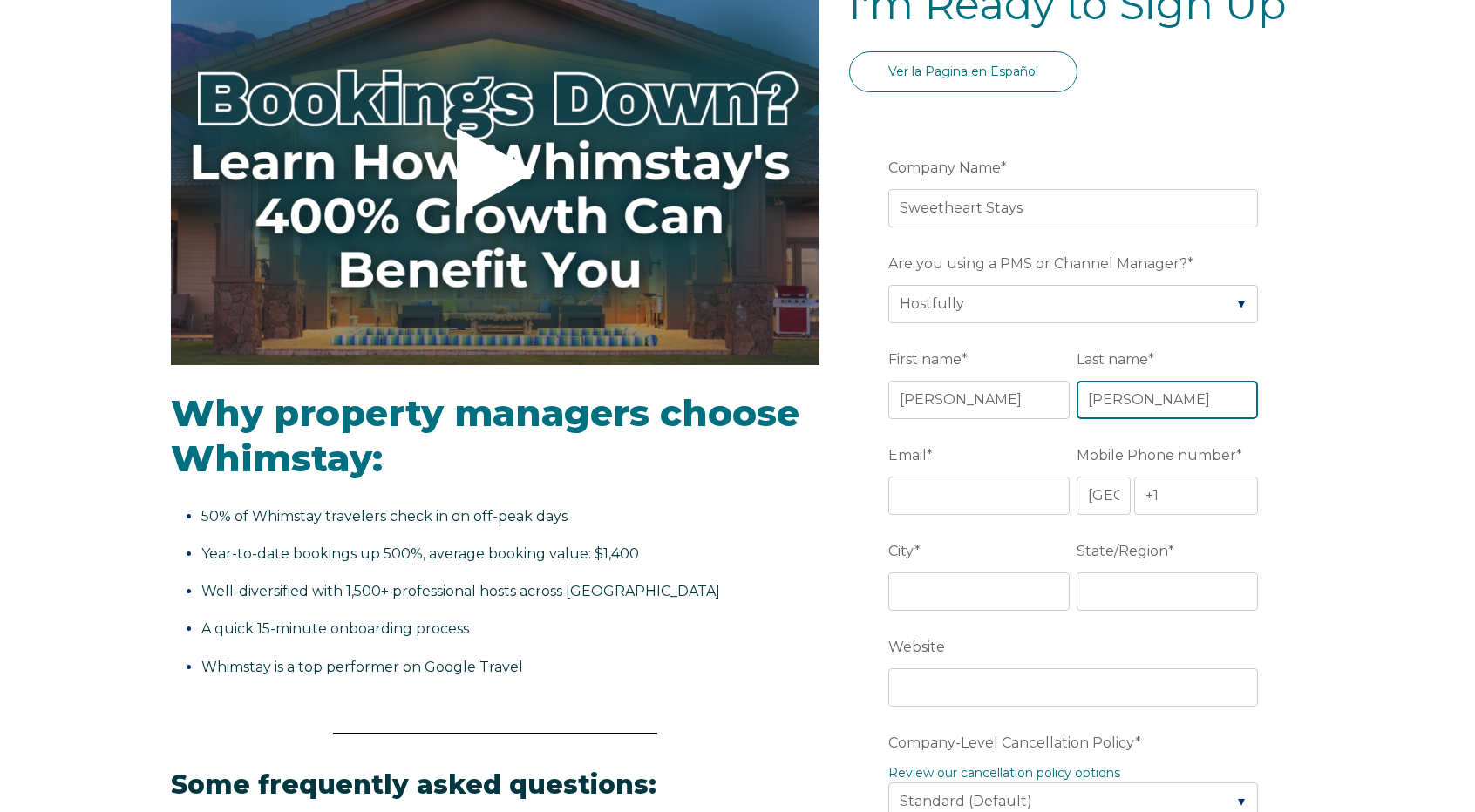
type input "[PERSON_NAME]"
click at [978, 484] on input "Email *" at bounding box center [979, 495] width 181 height 38
type input "[PERSON_NAME][EMAIL_ADDRESS][DOMAIN_NAME]"
click at [1184, 497] on input "+1" at bounding box center [1196, 495] width 124 height 38
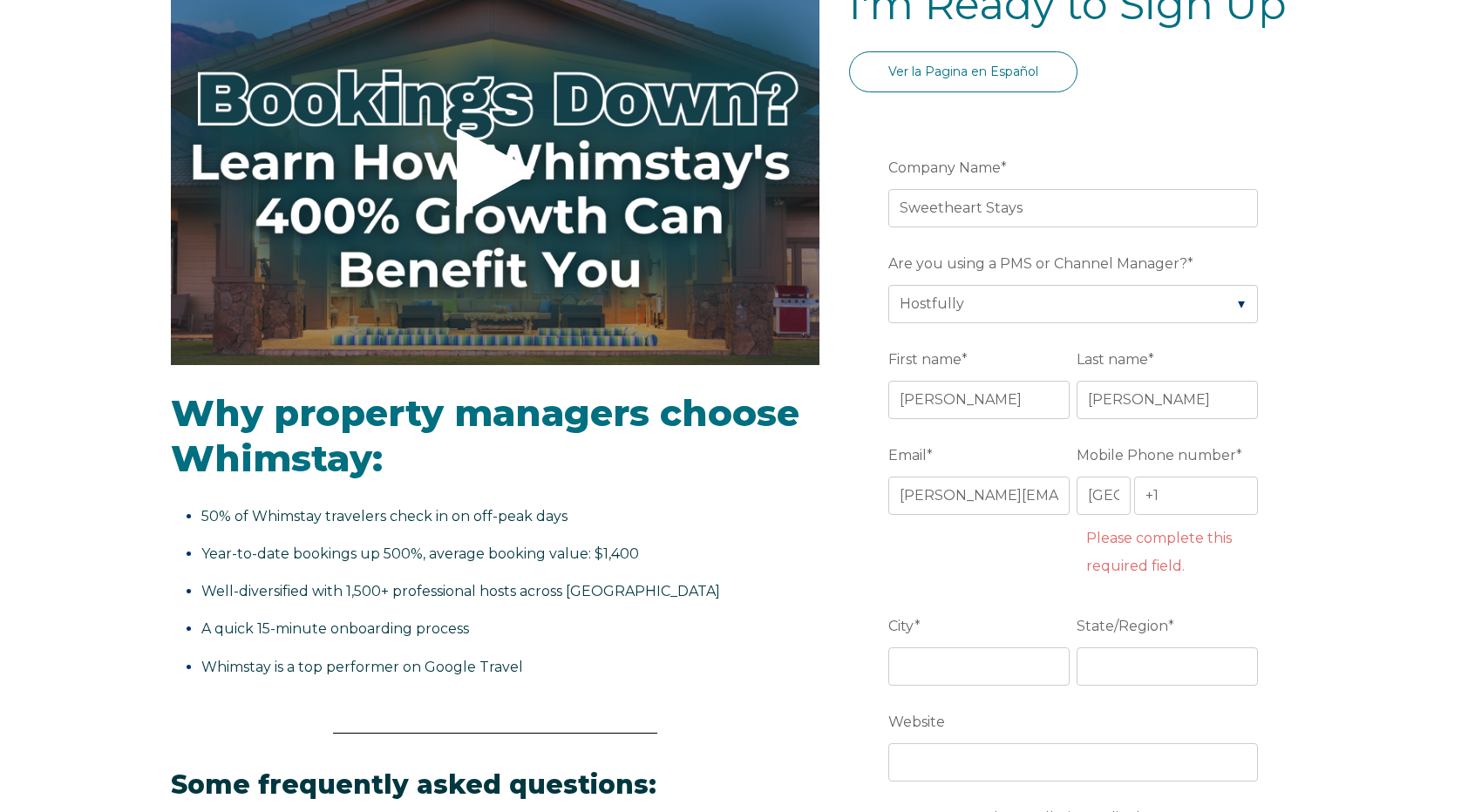
click at [893, 460] on span "Email" at bounding box center [907, 455] width 38 height 27
click at [893, 476] on input "[PERSON_NAME][EMAIL_ADDRESS][DOMAIN_NAME]" at bounding box center [979, 495] width 181 height 38
click at [1228, 495] on input "+1" at bounding box center [1196, 495] width 124 height 38
paste input "(406)333-1714"
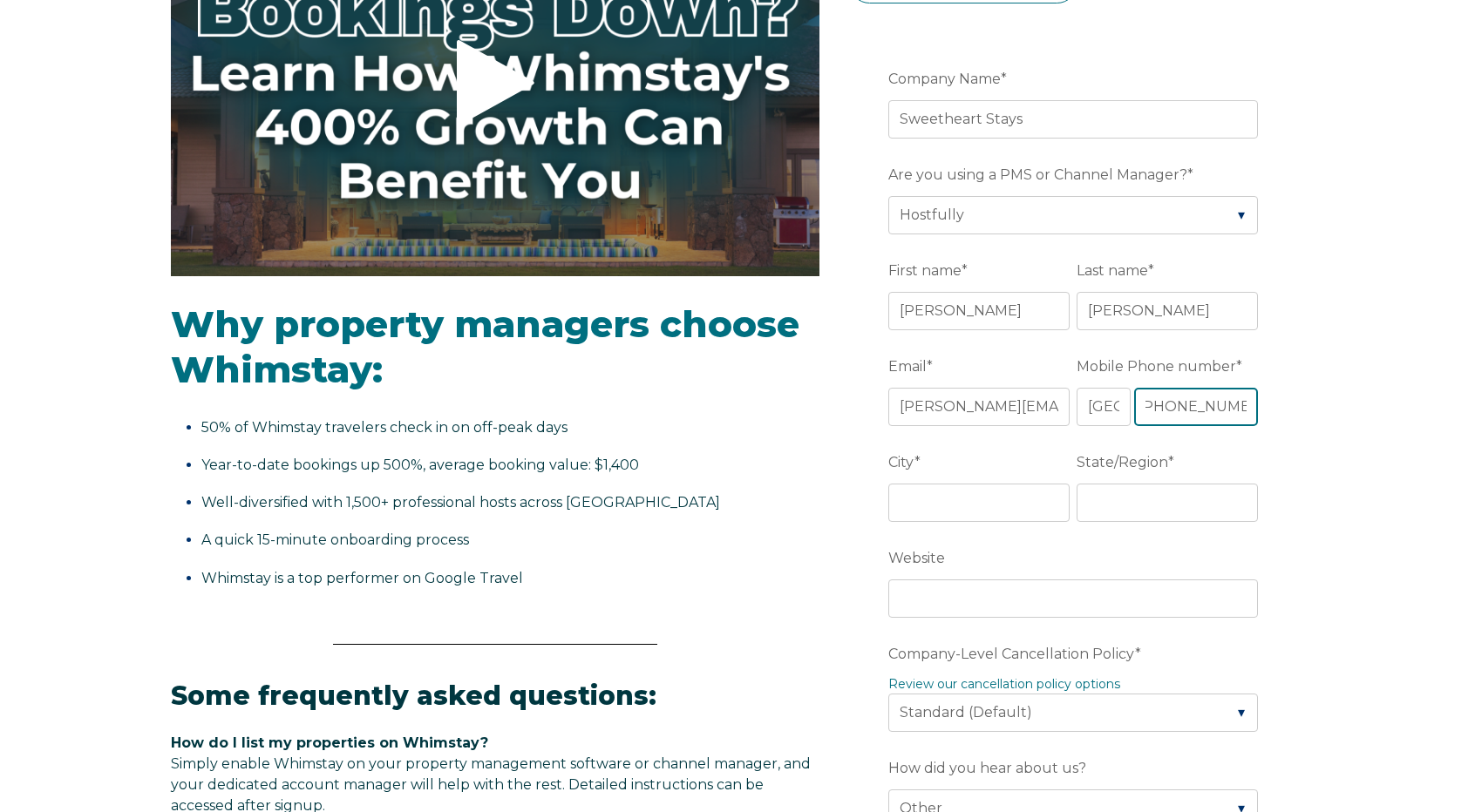
scroll to position [397, 0]
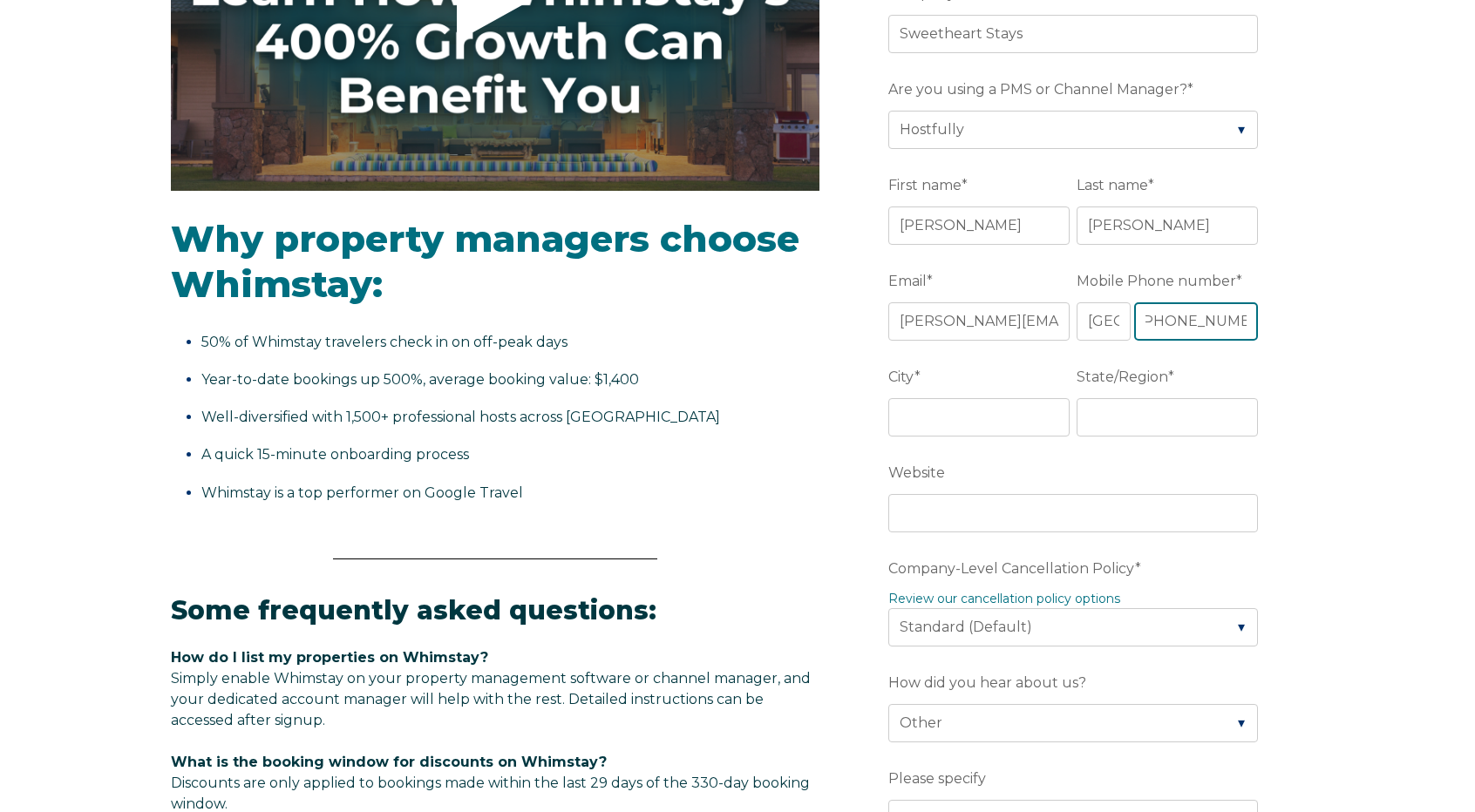
type input "+1 (406)333-1714"
click at [998, 417] on input "City *" at bounding box center [979, 417] width 181 height 38
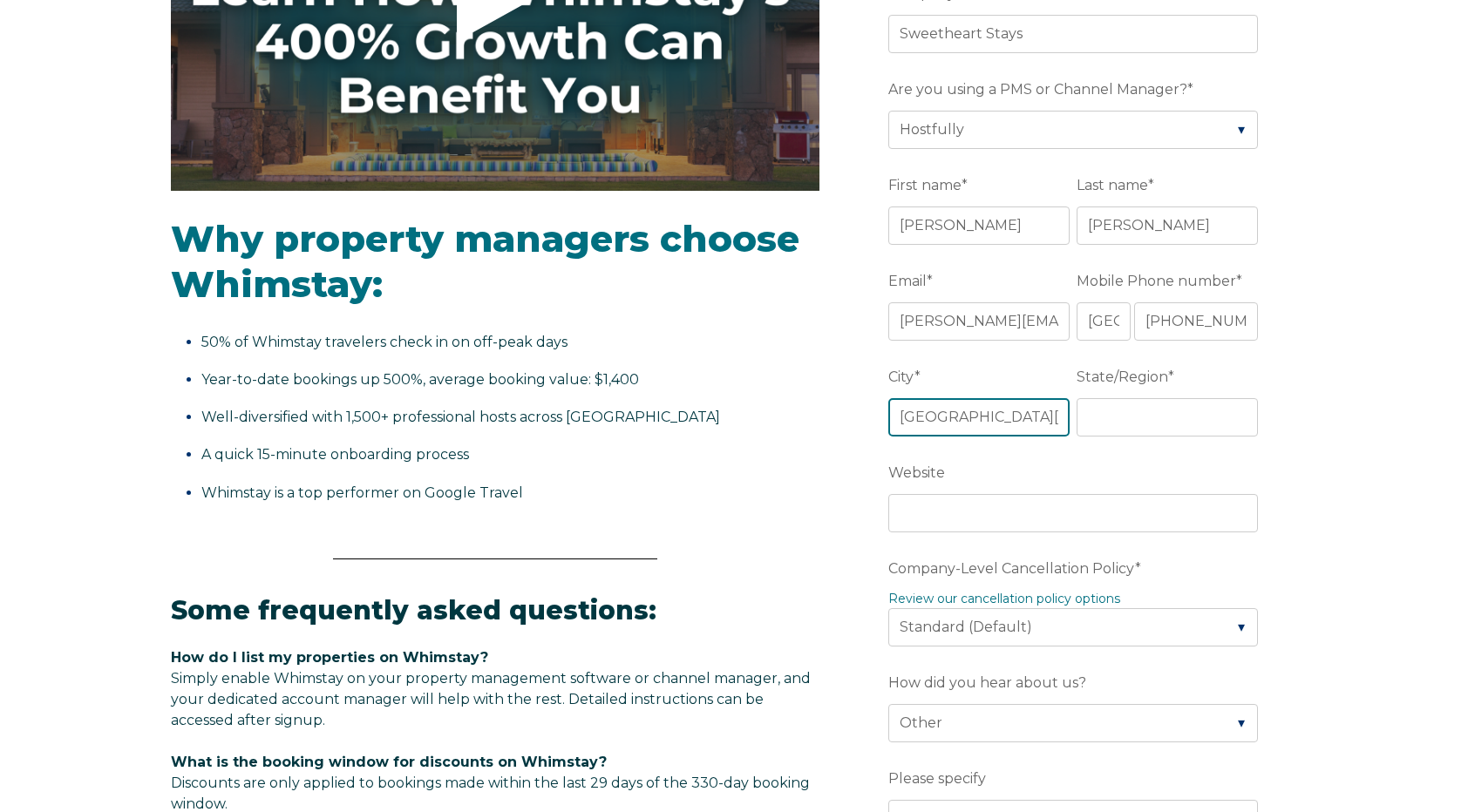
type input "Fort Collins"
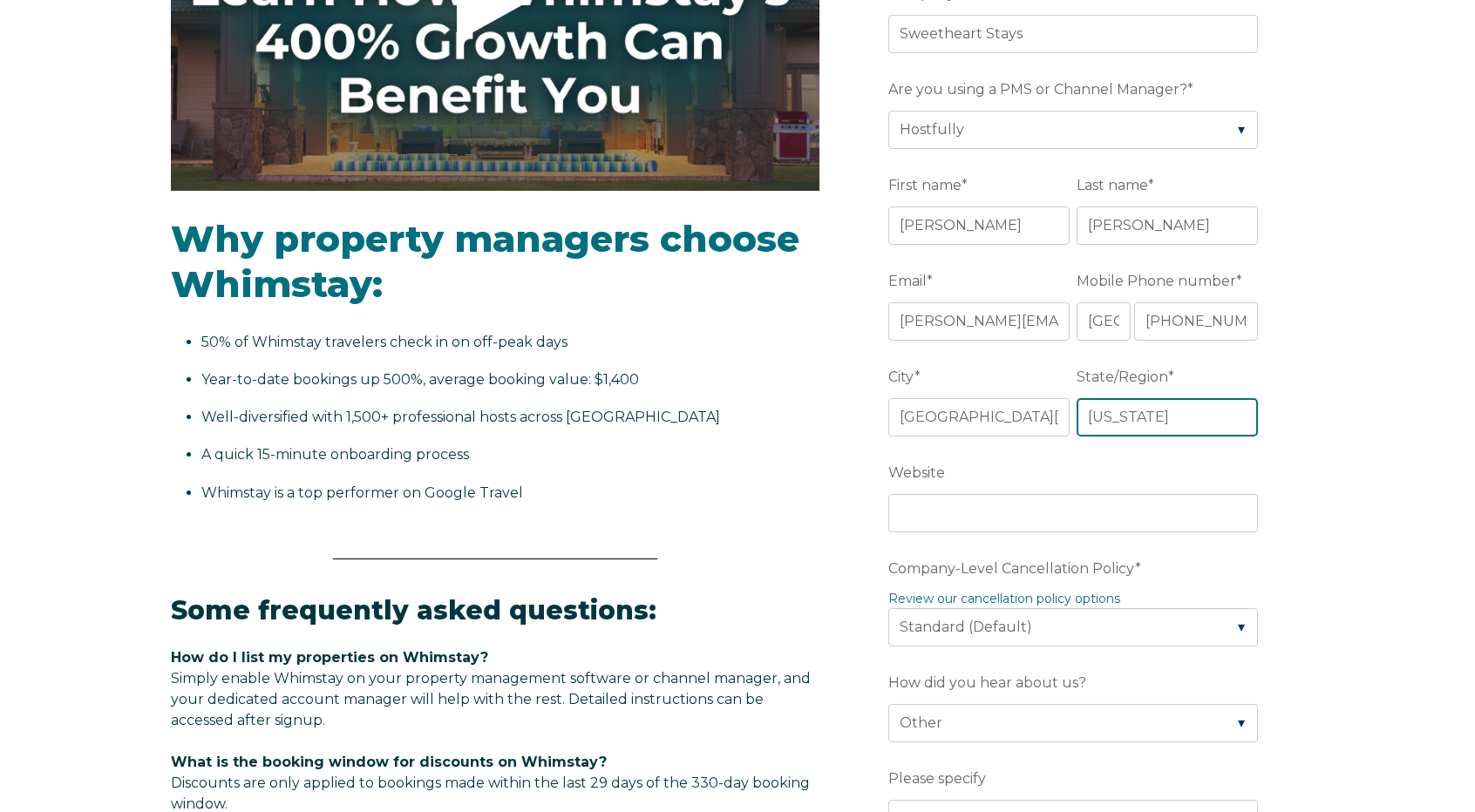
type input "Colorado"
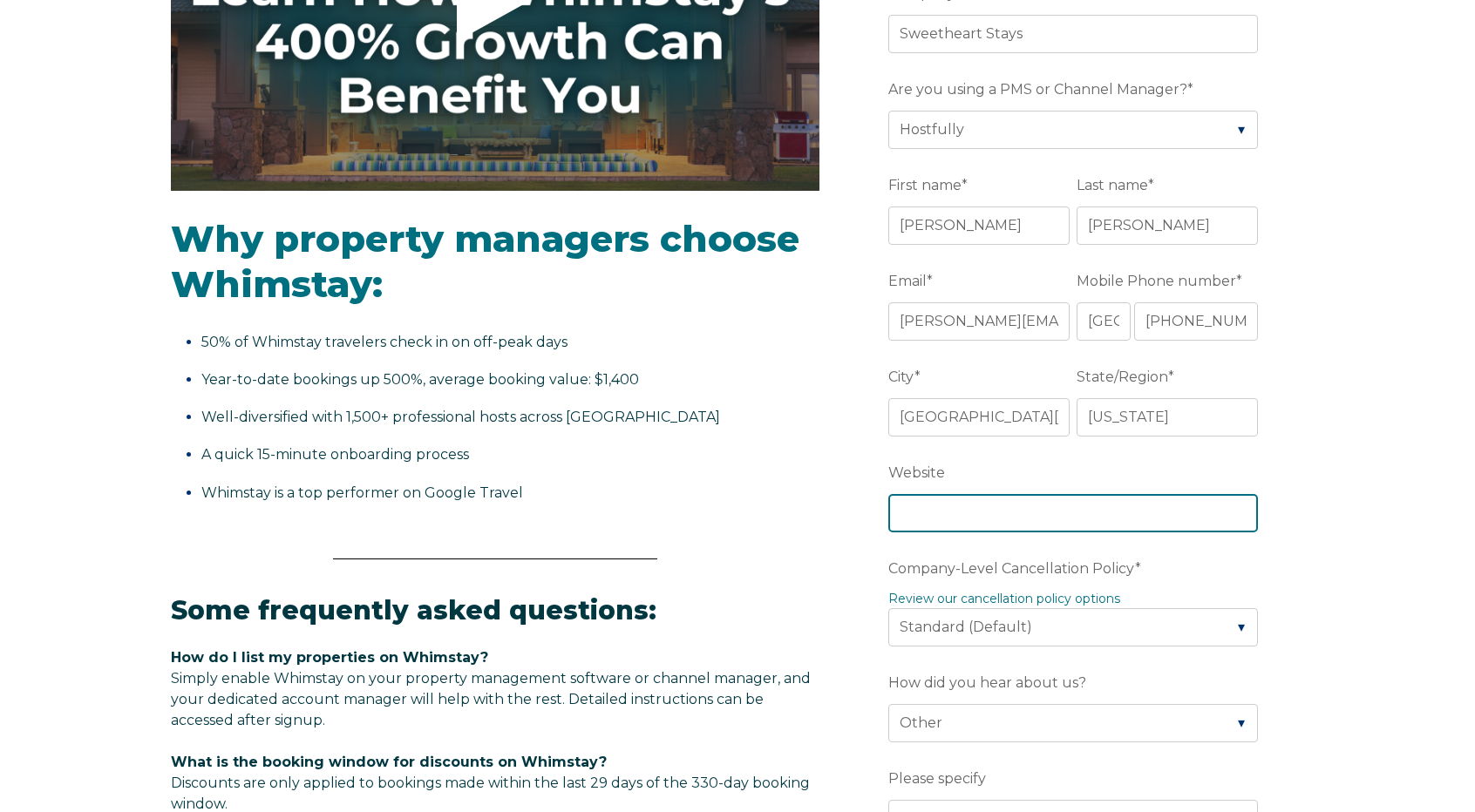
click at [1012, 510] on input "Website" at bounding box center [1073, 512] width 370 height 38
paste input "https://booking.sweetheartstays.com/"
type input "https://booking.sweetheartstays.com/"
click at [1348, 551] on div "Video player - SSOB Pitch Vid Thumbnail - Click to play video Why property mana…" at bounding box center [738, 681] width 1475 height 1755
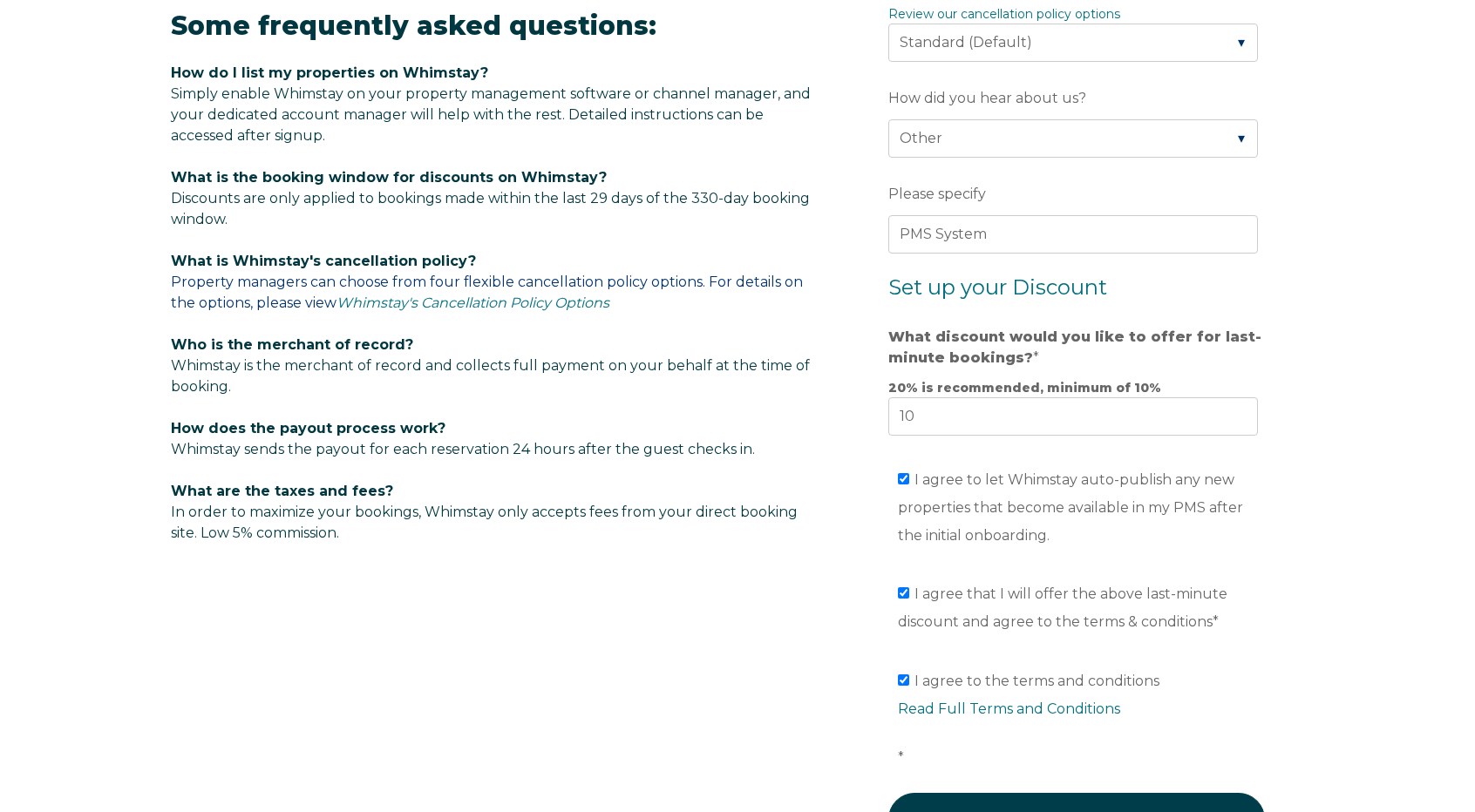
scroll to position [1094, 0]
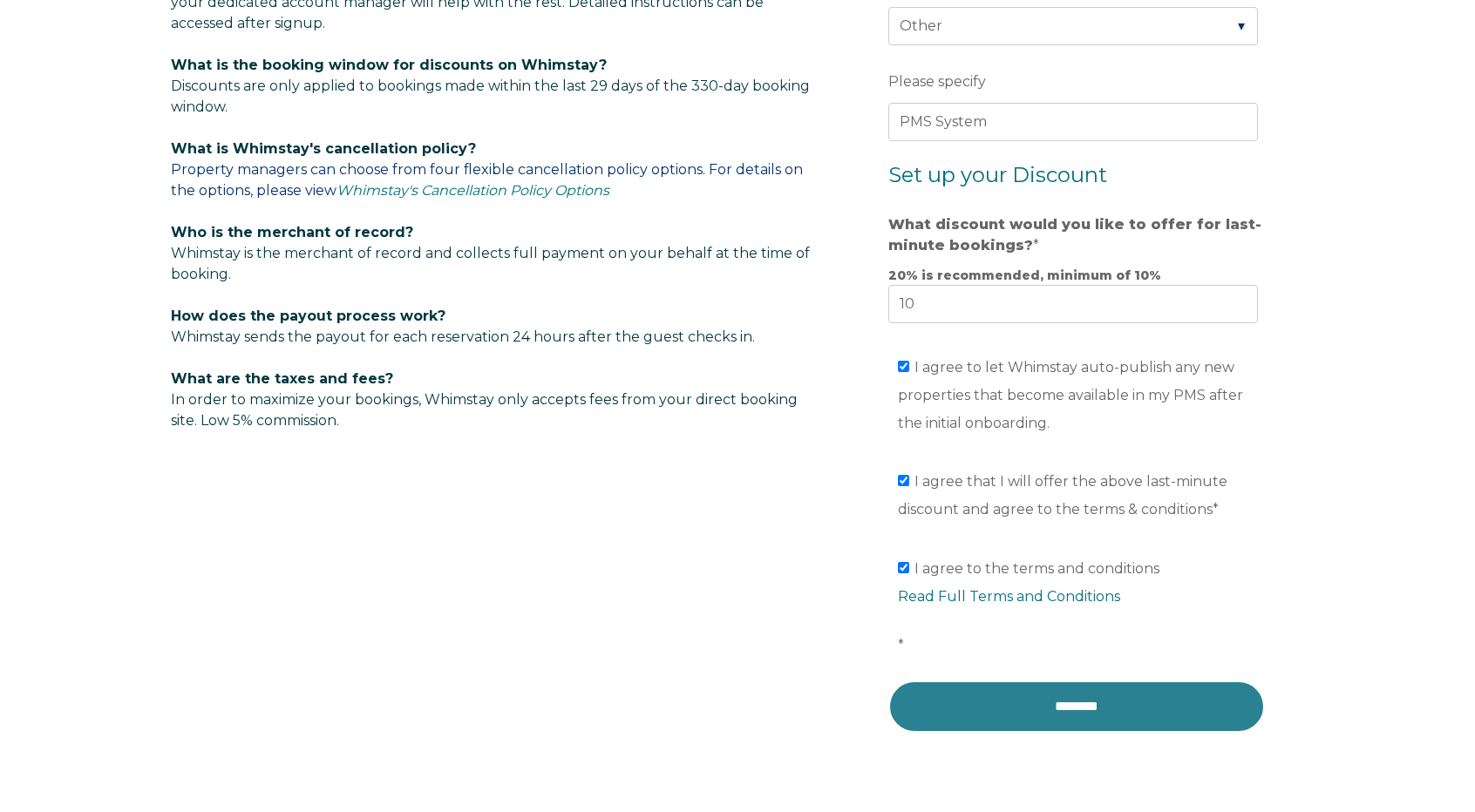
click at [1121, 700] on input "********" at bounding box center [1077, 706] width 377 height 53
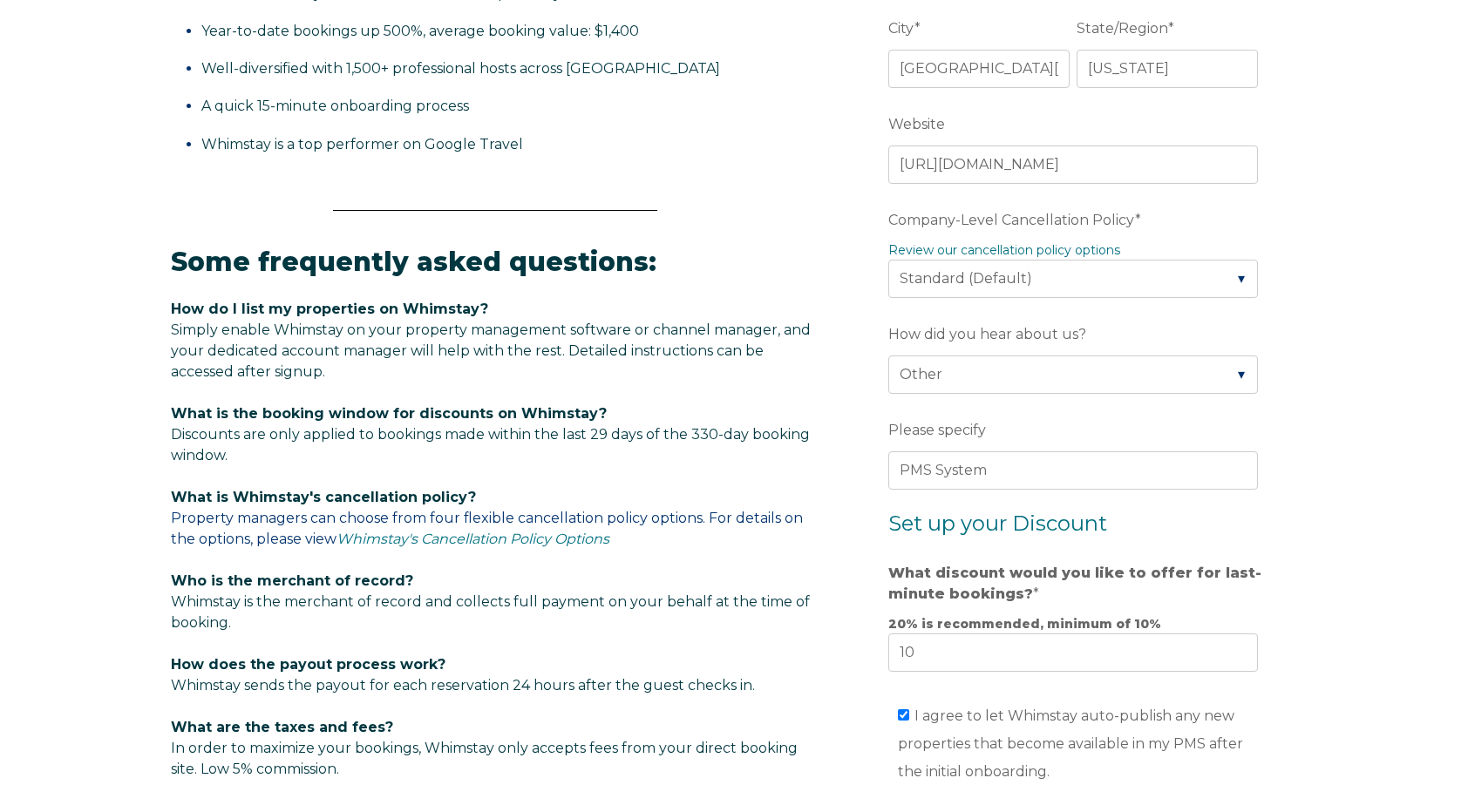
scroll to position [485, 0]
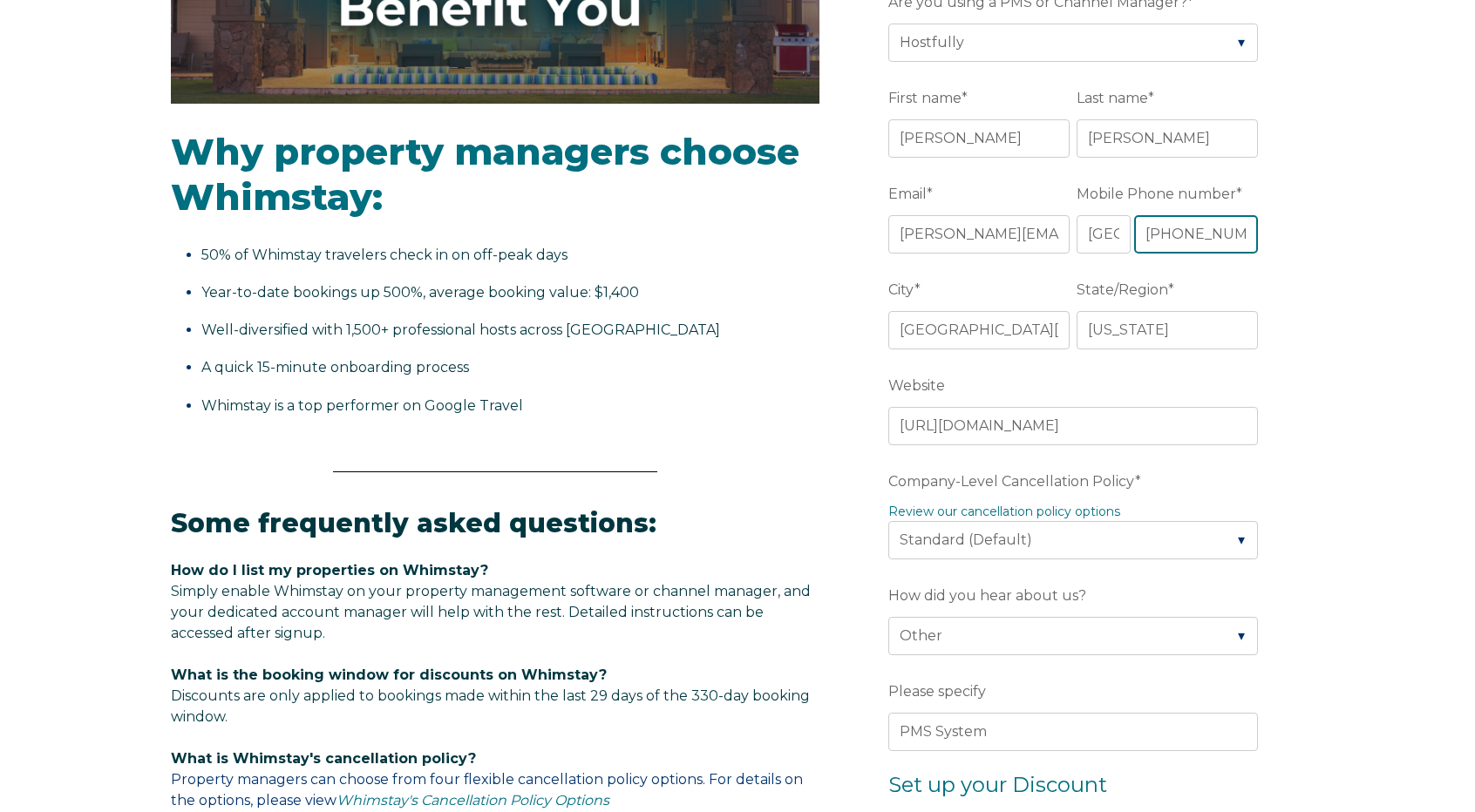
click at [1171, 229] on input "+1 (406)333-1714" at bounding box center [1196, 234] width 124 height 38
type input "[PHONE_NUMBER]"
click at [1282, 315] on form "Company Name * Sweetheart Stays Are you using a PMS or Channel Manager? * Pleas…" at bounding box center [1077, 627] width 455 height 1551
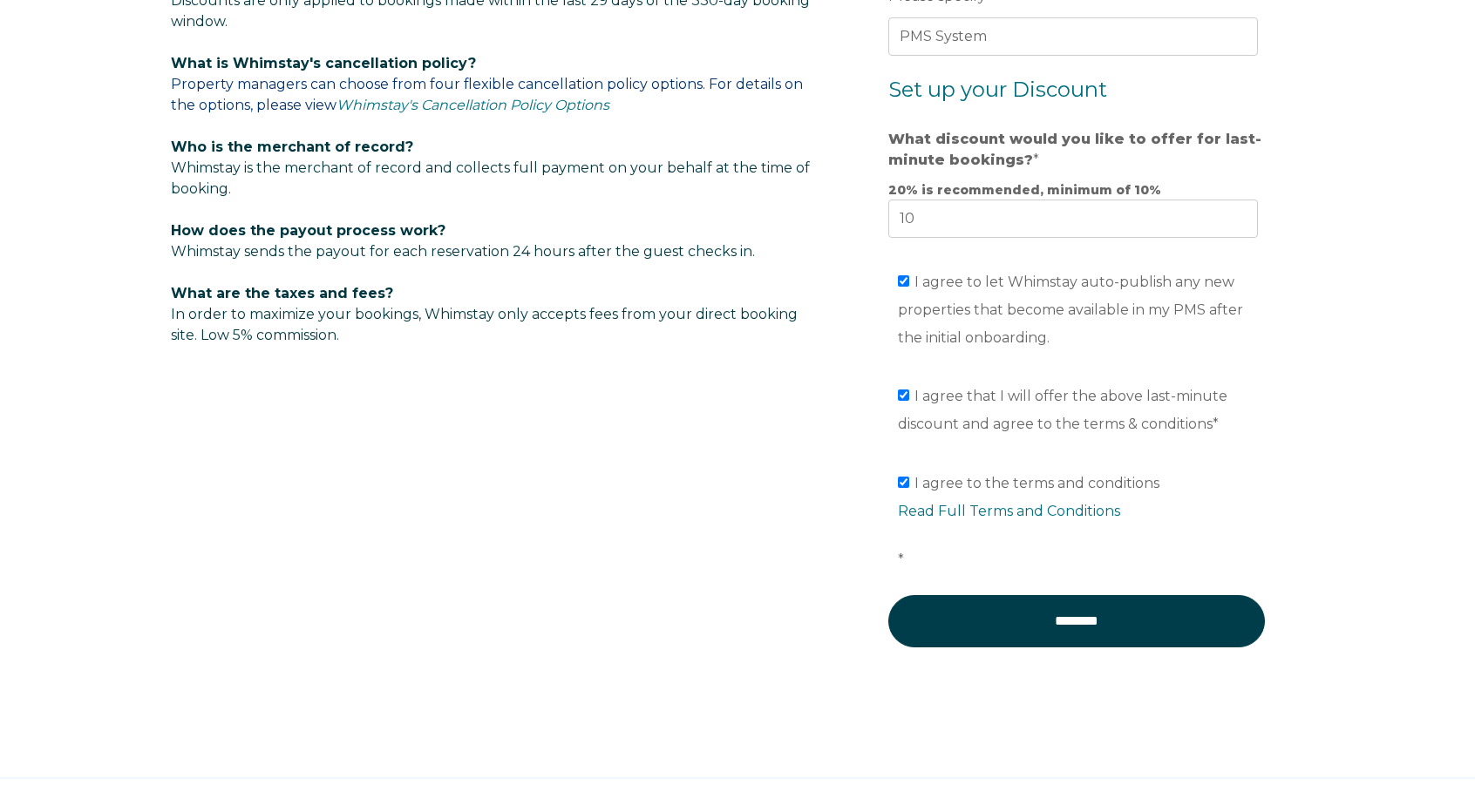
scroll to position [1240, 0]
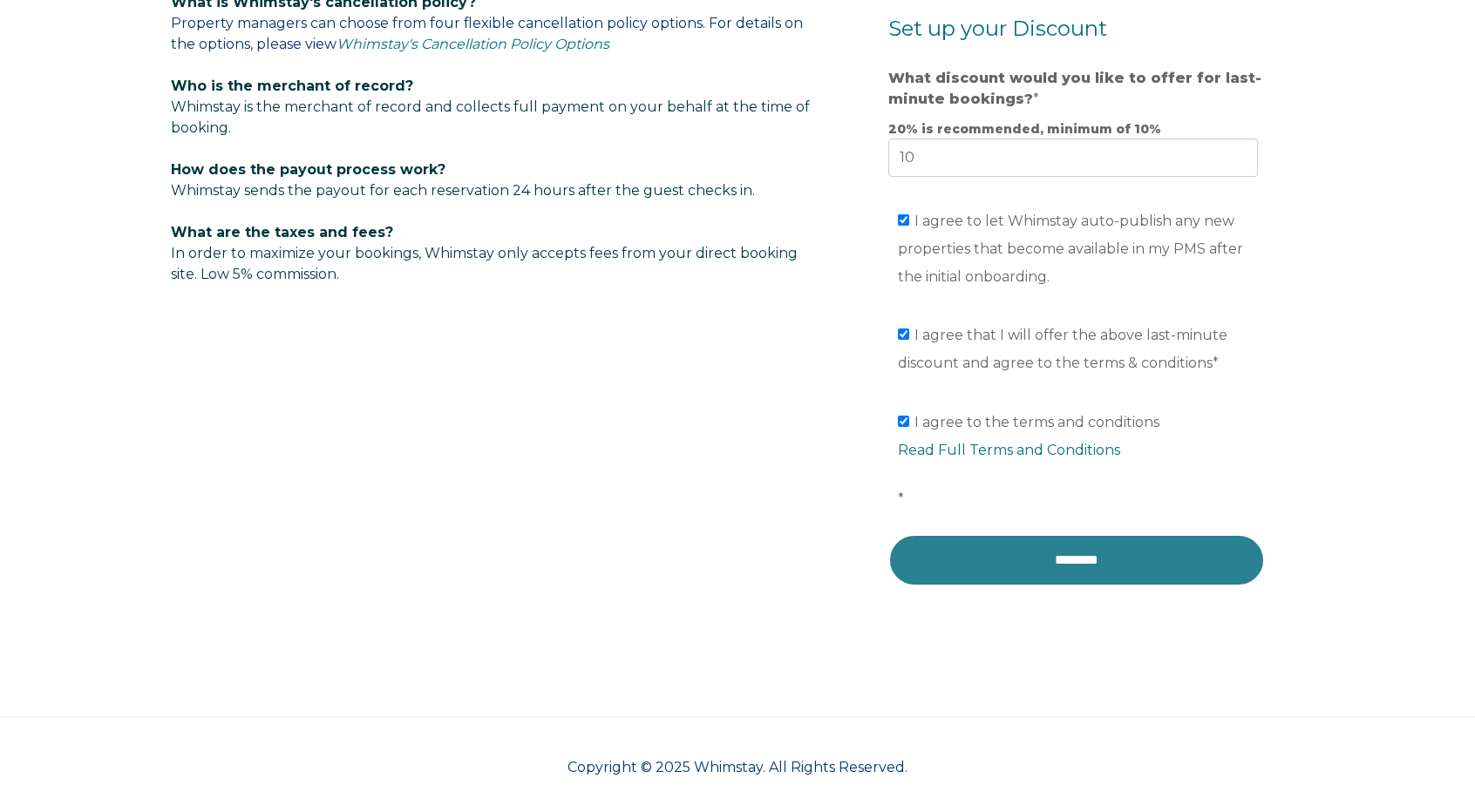
click at [1150, 557] on input "********" at bounding box center [1077, 559] width 377 height 53
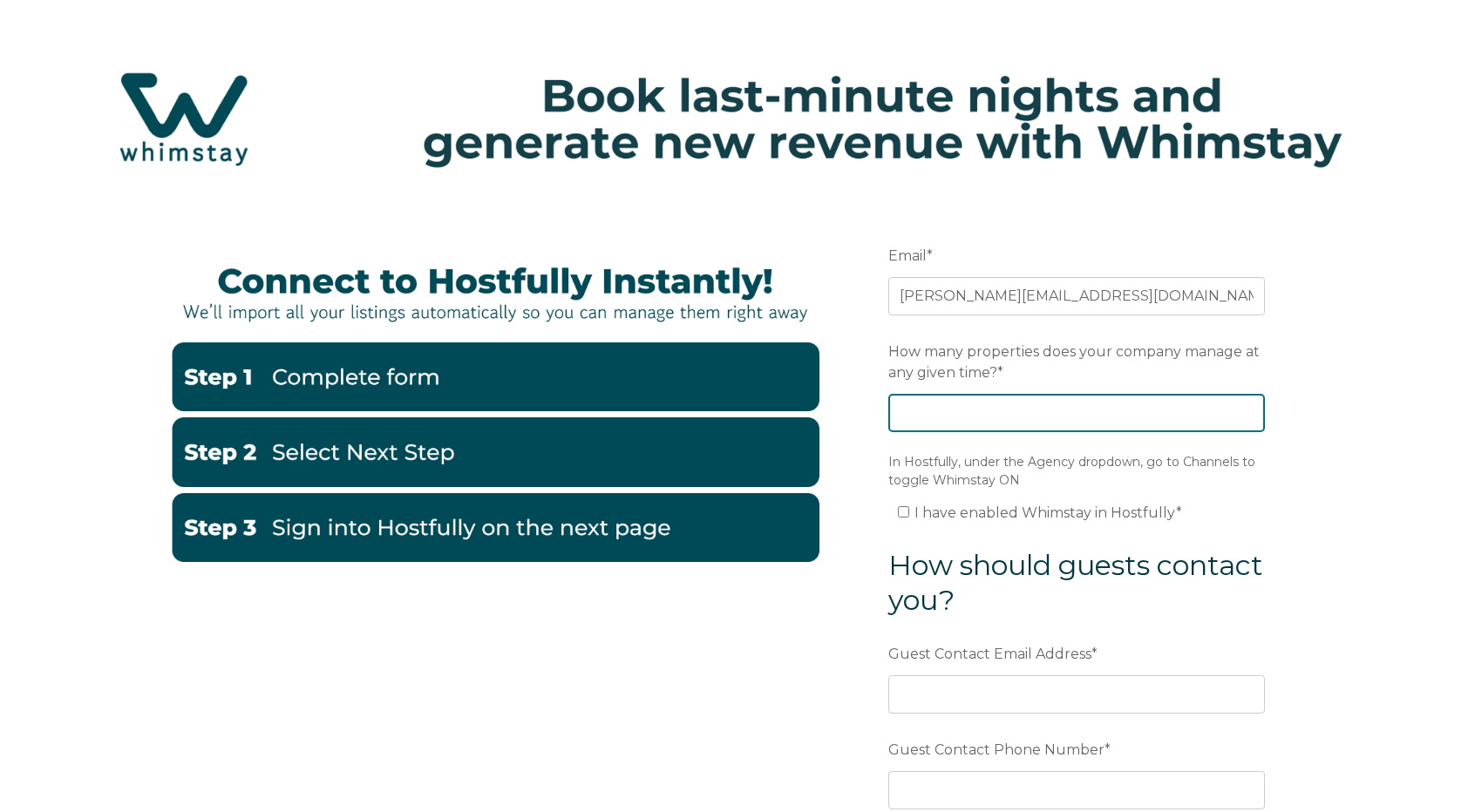
click at [1042, 420] on input "How many properties does your company manage at any given time? *" at bounding box center [1077, 412] width 377 height 38
type input "6"
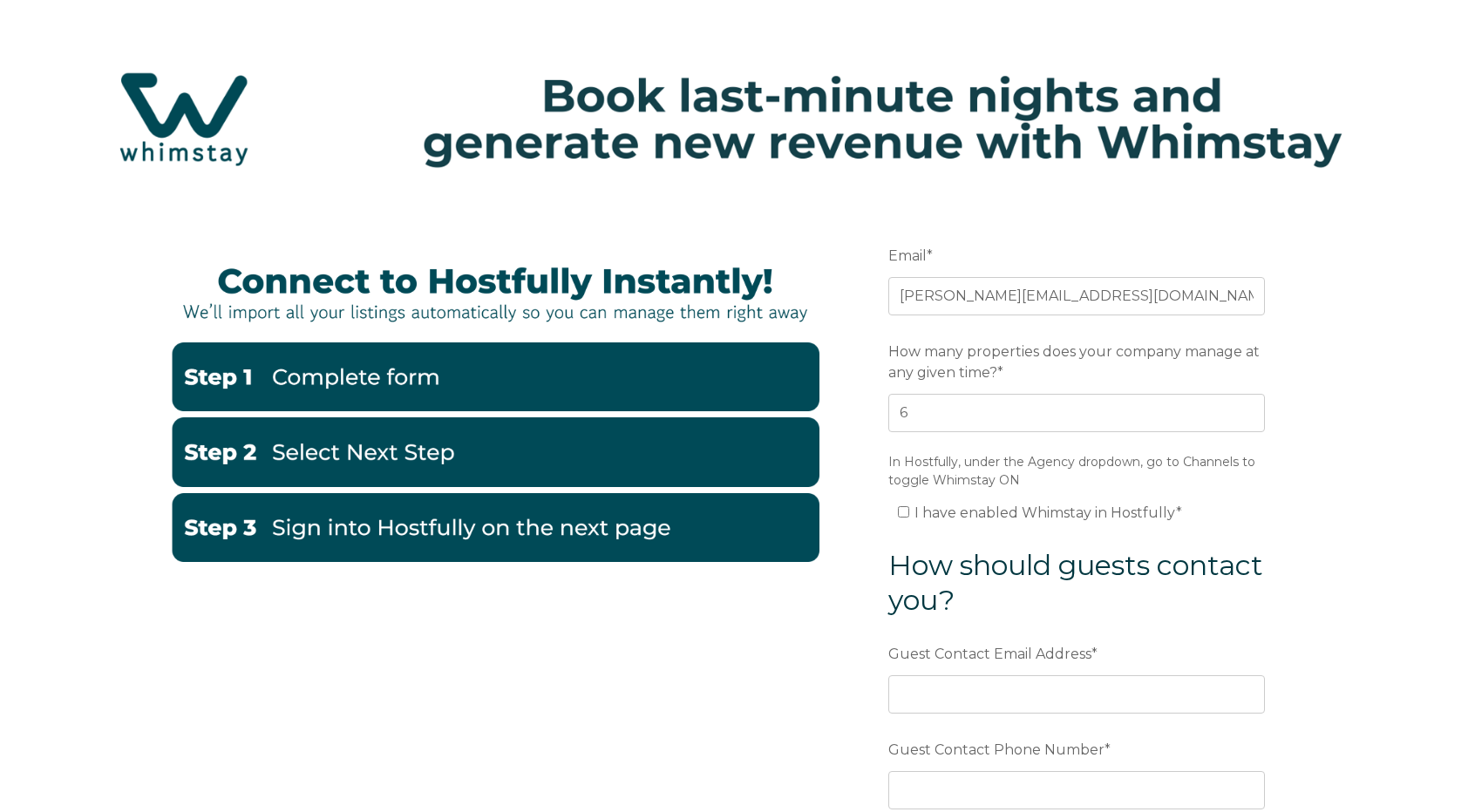
click at [1056, 468] on legend "In Hostfully, under the Agency dropdown, go to Channels to toggle Whimstay ON" at bounding box center [1077, 471] width 377 height 37
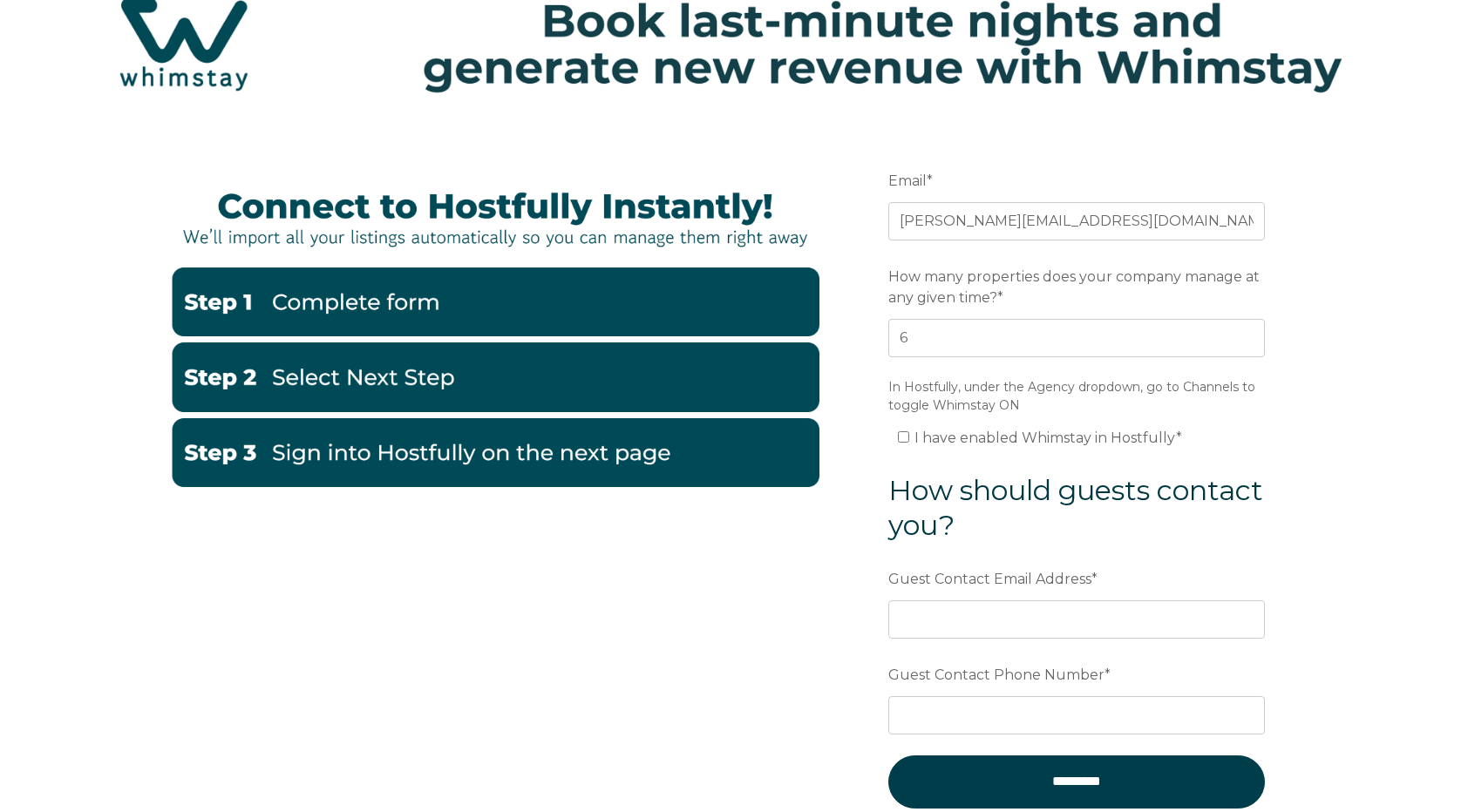
scroll to position [87, 0]
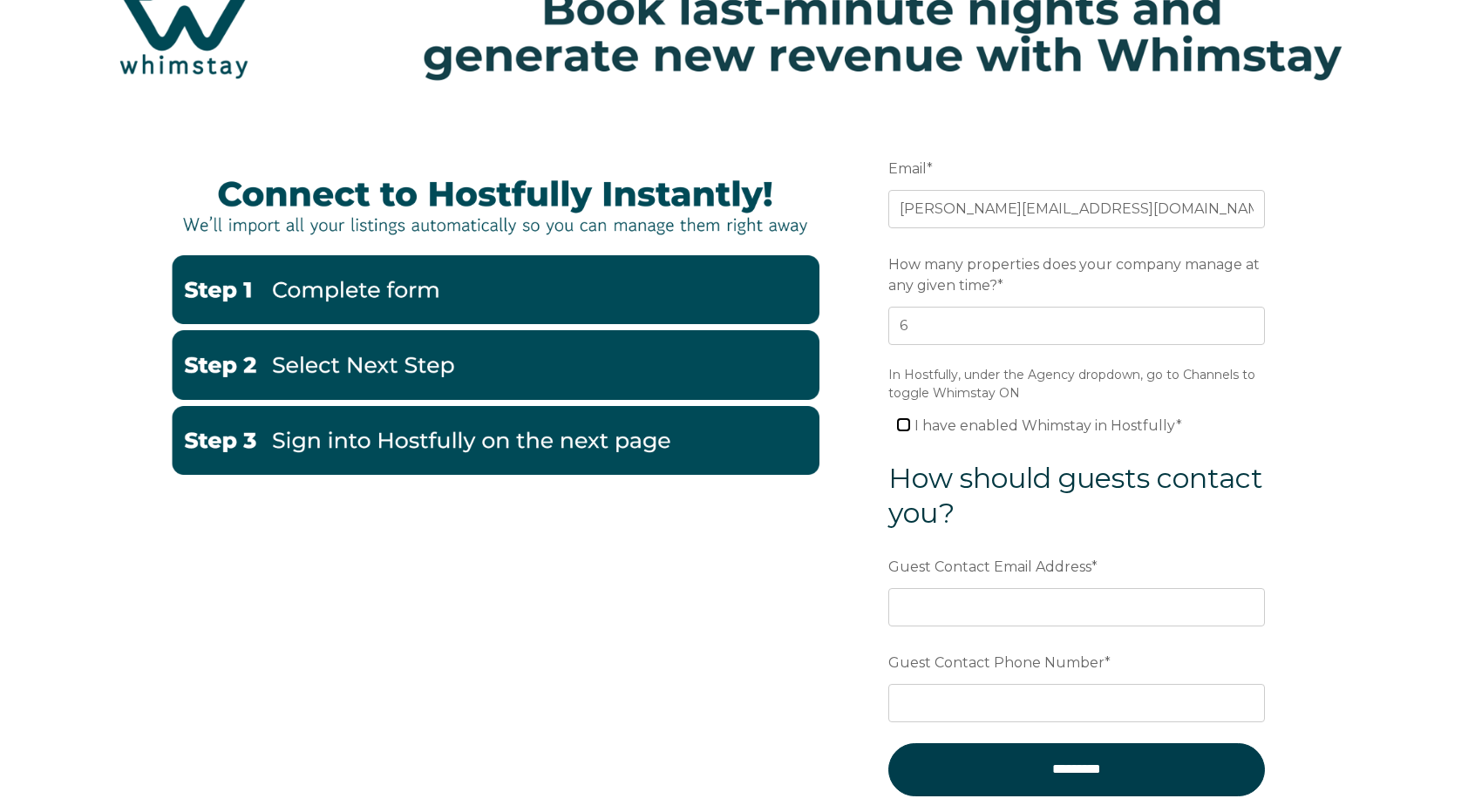
click at [906, 424] on input "I have enabled Whimstay in Hostfully *" at bounding box center [903, 425] width 12 height 12
click at [903, 426] on input "I have enabled Whimstay in Hostfully *" at bounding box center [903, 425] width 12 height 12
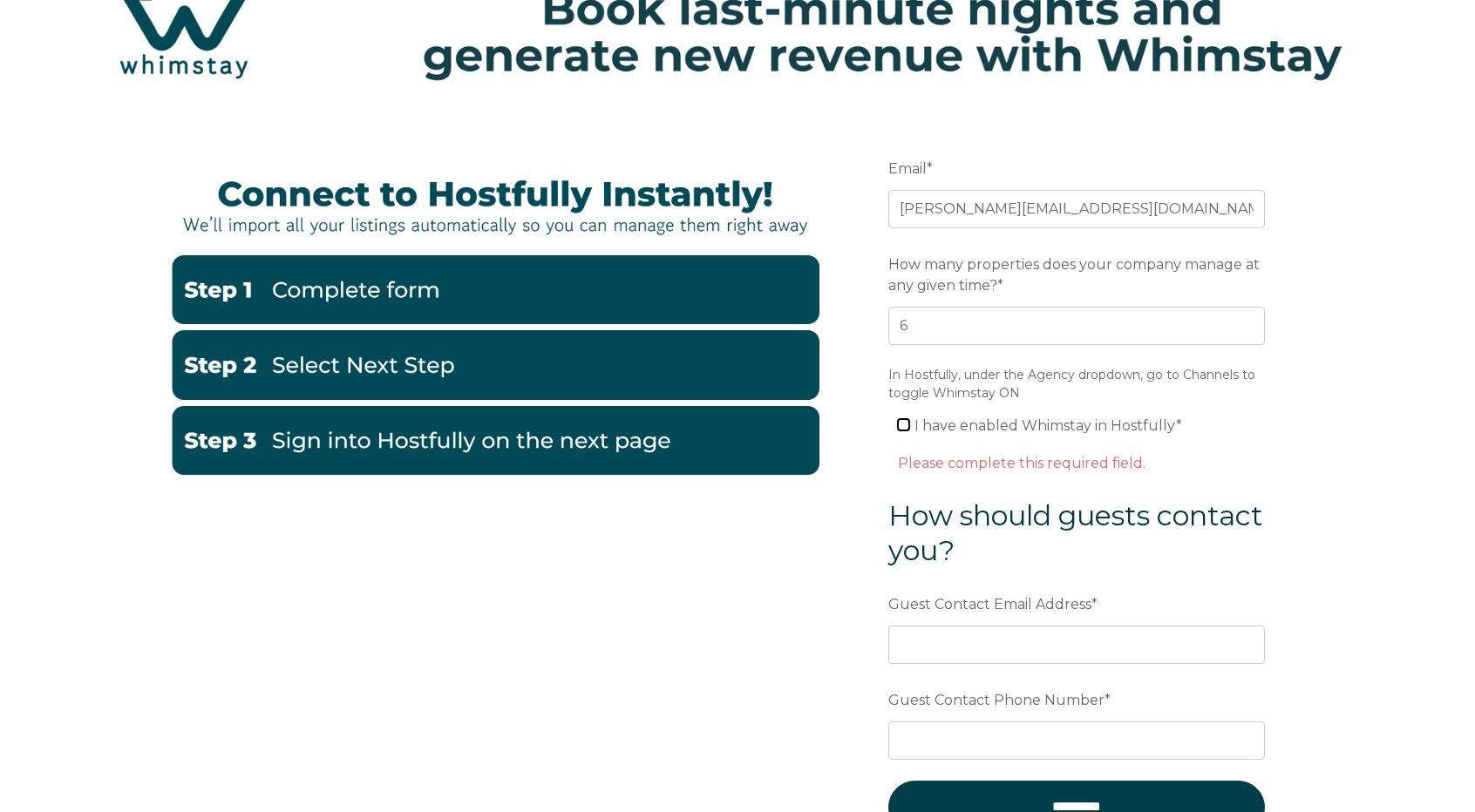
click at [903, 422] on input "I have enabled Whimstay in Hostfully *" at bounding box center [903, 425] width 12 height 12
checkbox input "true"
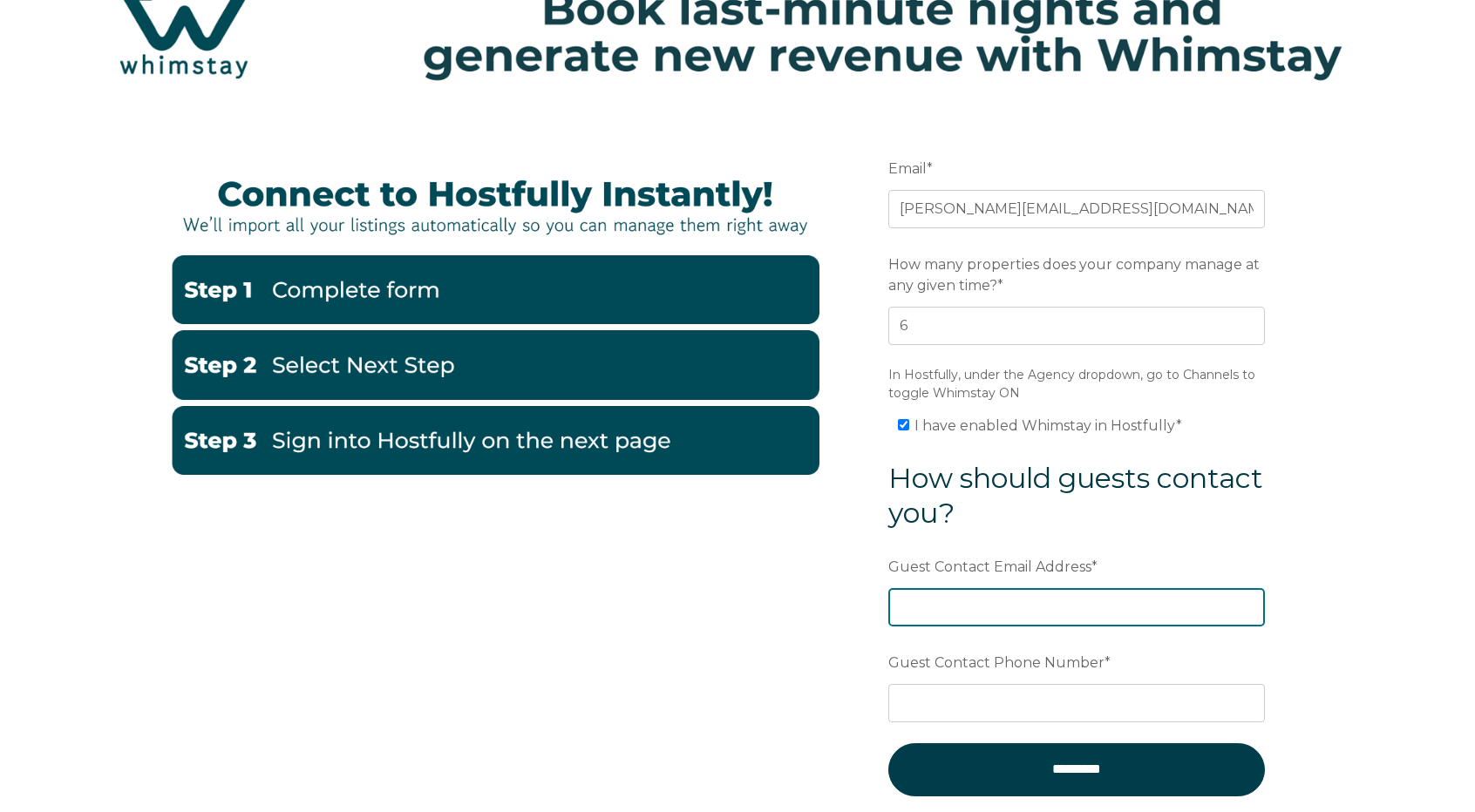
click at [1051, 601] on input "Guest Contact Email Address *" at bounding box center [1077, 607] width 377 height 38
type input "[PERSON_NAME][EMAIL_ADDRESS][DOMAIN_NAME]"
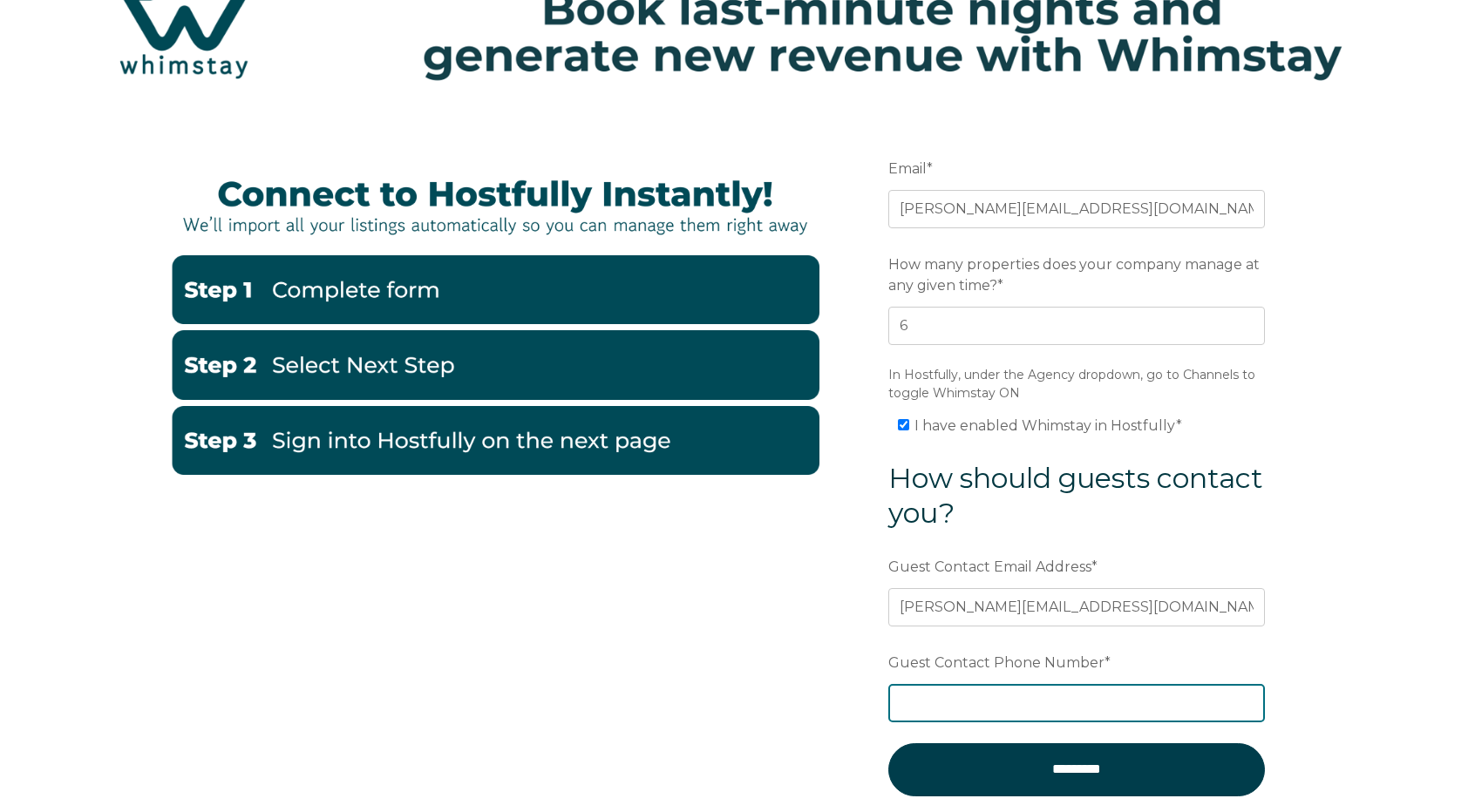
click at [1095, 695] on input "Guest Contact Phone Number *" at bounding box center [1077, 702] width 377 height 38
paste input "(406) 333-1714"
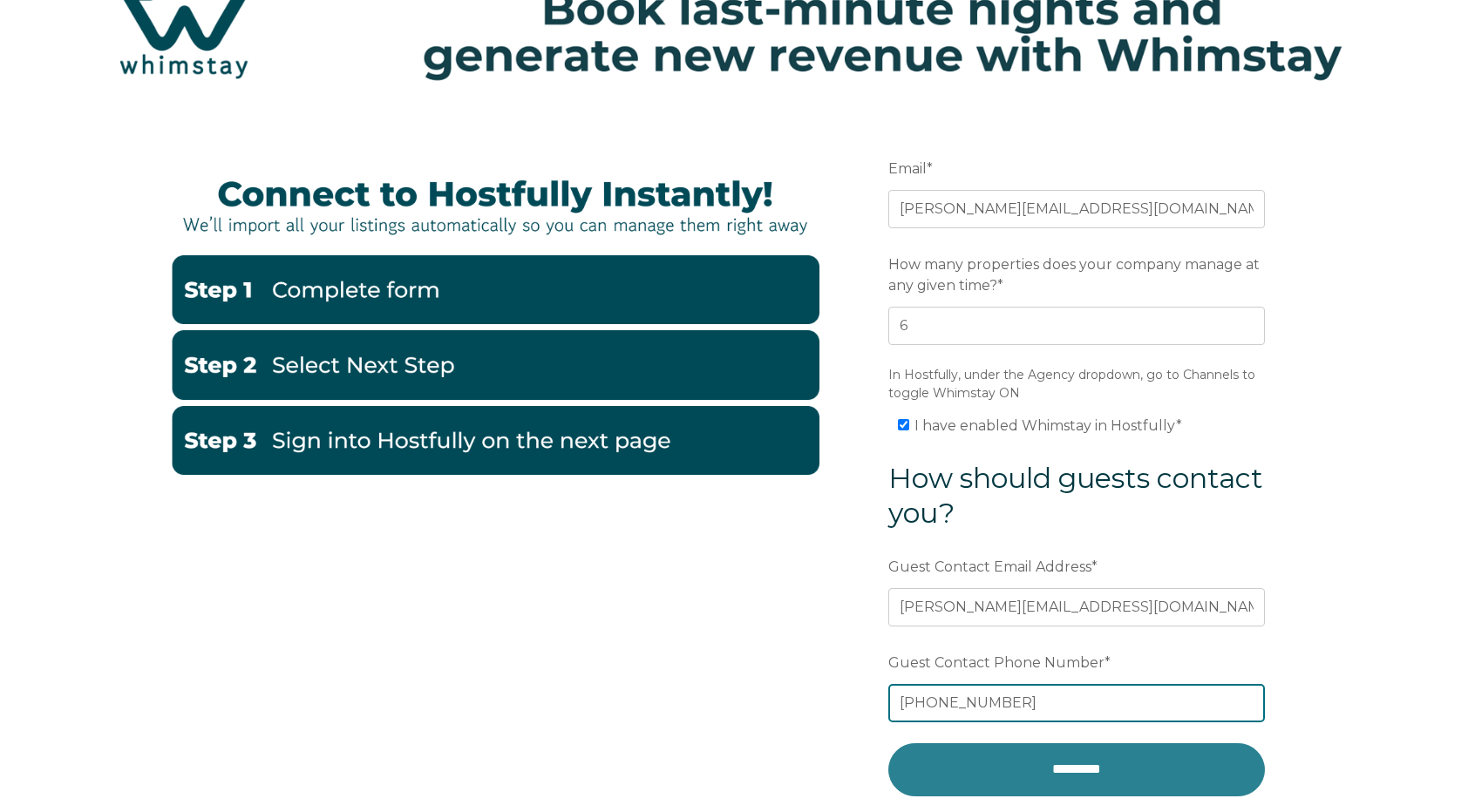
type input "(406) 333-1714"
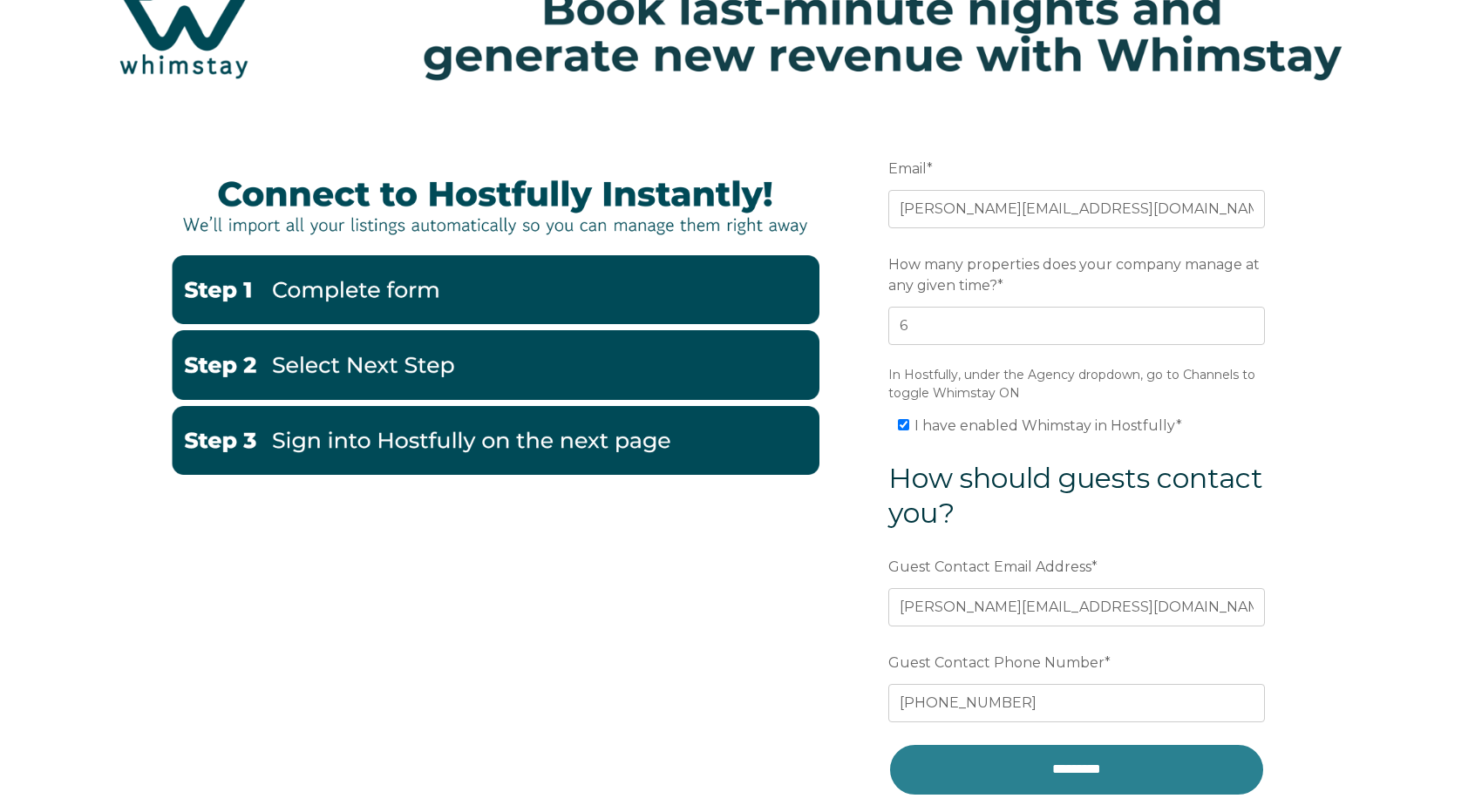
click at [1079, 766] on input "*********" at bounding box center [1077, 769] width 377 height 53
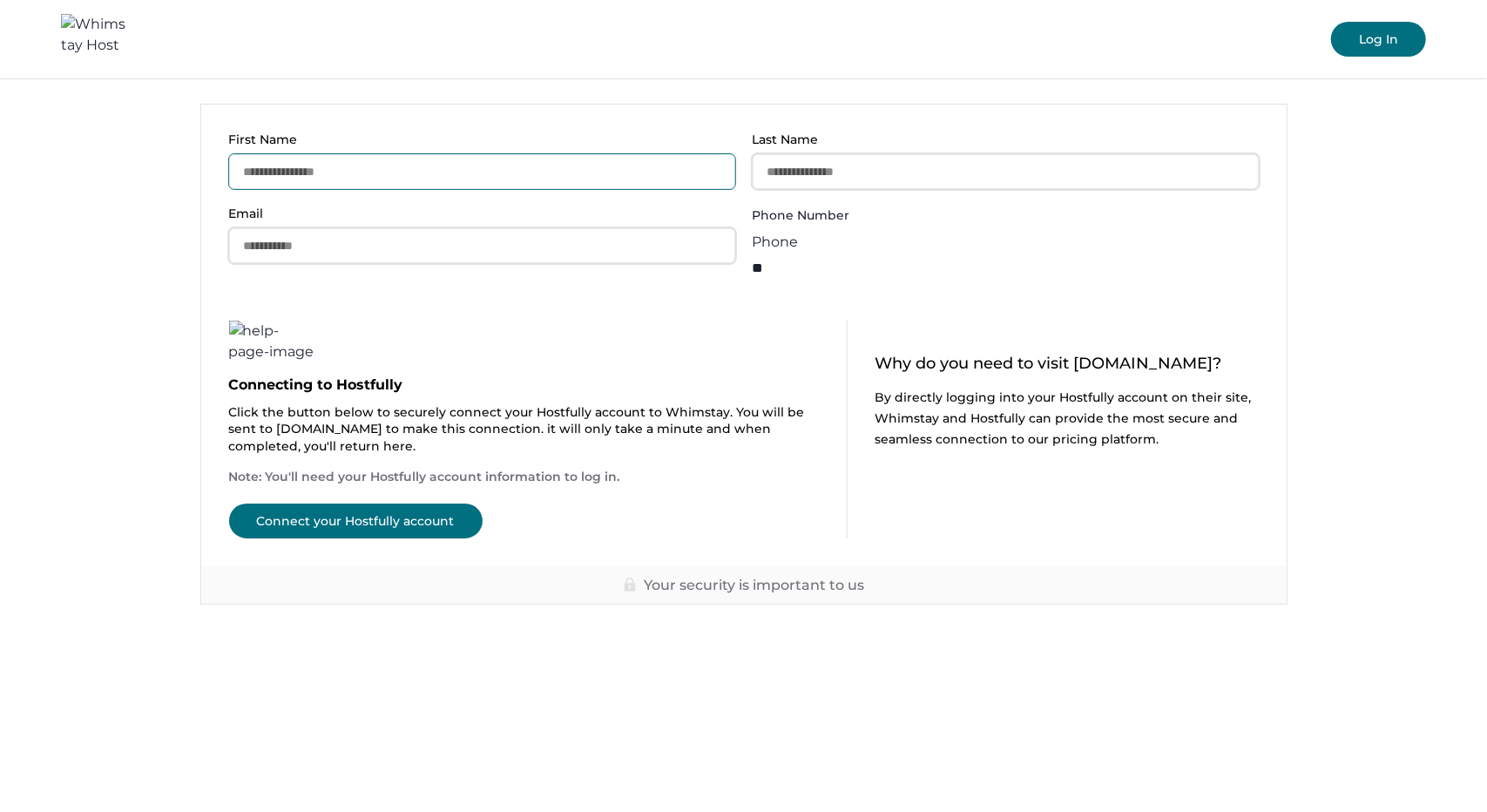
click at [342, 175] on input "First Name" at bounding box center [482, 171] width 506 height 35
type input "*****"
click at [331, 239] on input "Email" at bounding box center [482, 245] width 506 height 35
type input "**********"
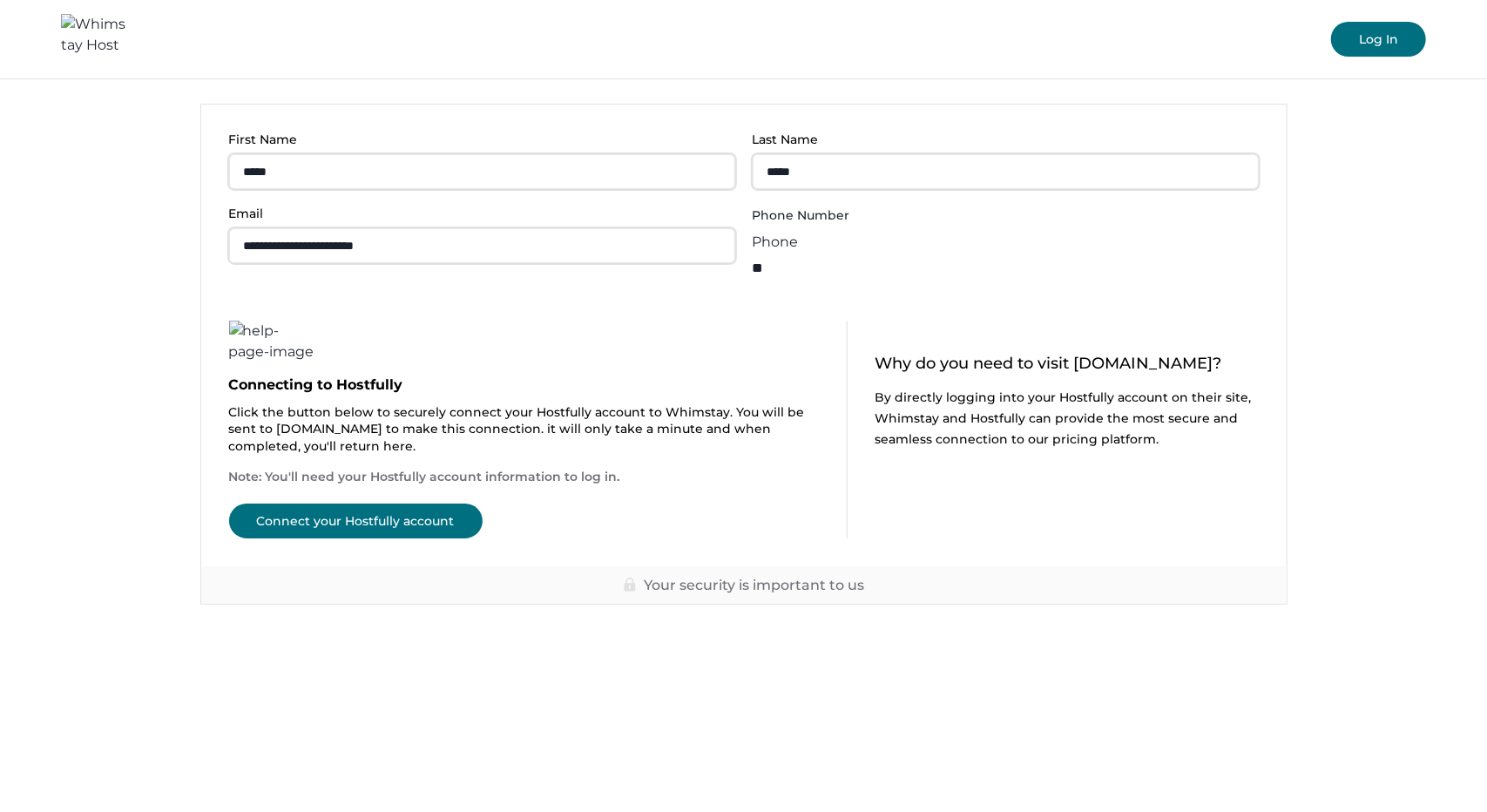
click at [893, 255] on input "**" at bounding box center [822, 268] width 139 height 30
paste input "tel"
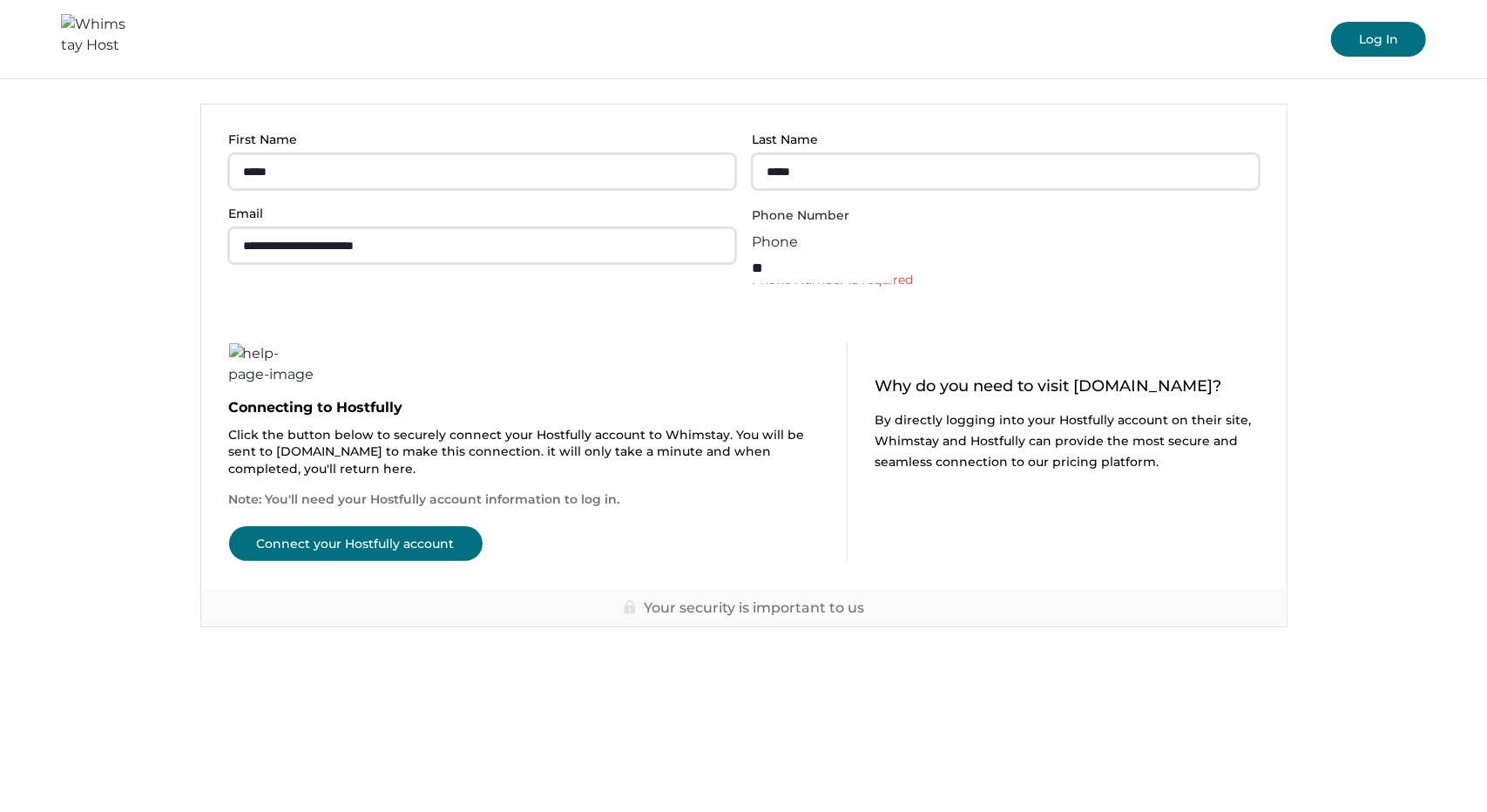
click at [523, 279] on div "**********" at bounding box center [482, 246] width 506 height 81
paste input "**********"
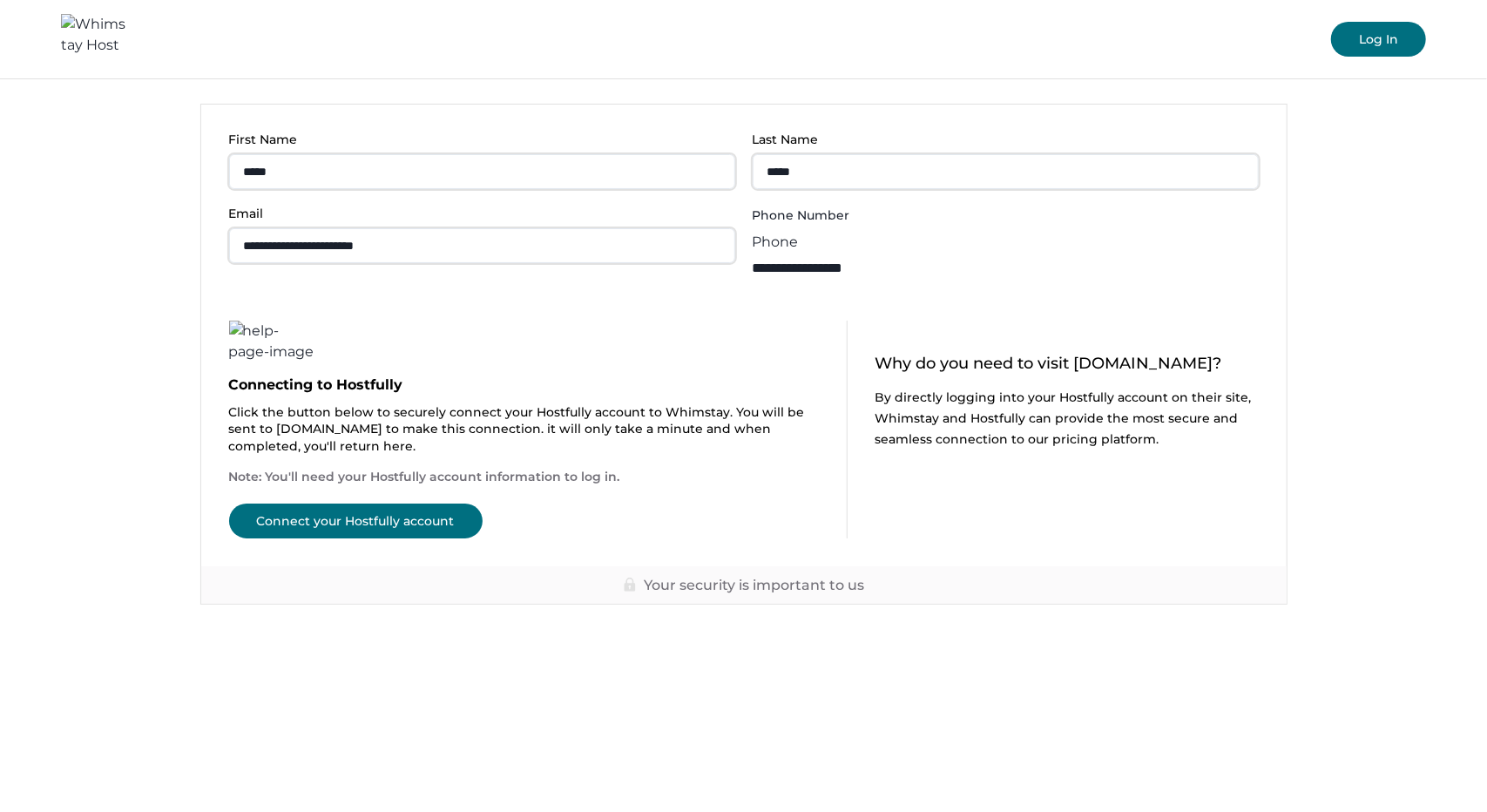
click at [860, 253] on input "**********" at bounding box center [822, 268] width 139 height 30
type input "**********"
click at [414, 504] on button "Connect your Hostfully account" at bounding box center [356, 520] width 253 height 35
type input "**"
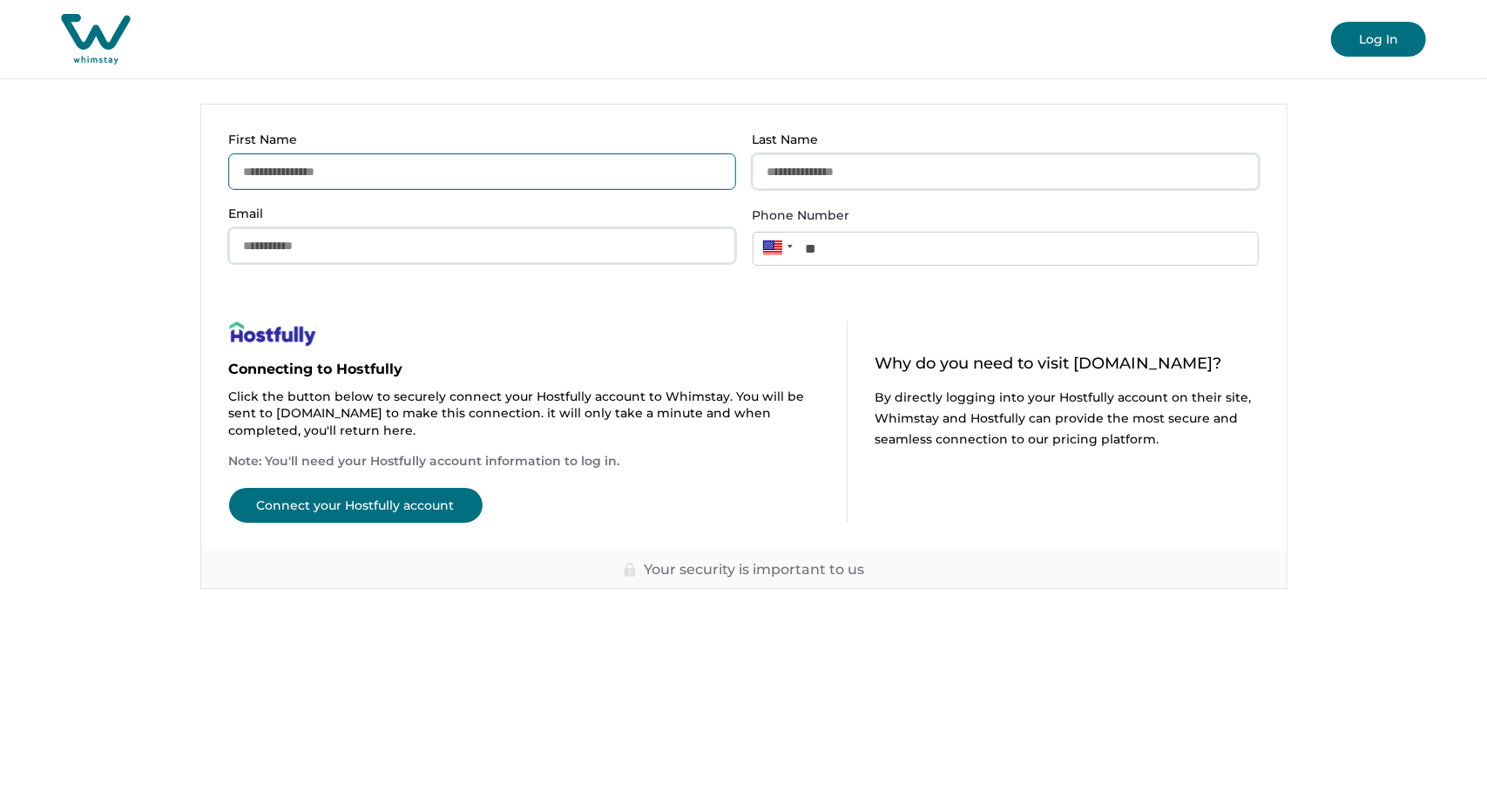
click at [370, 182] on input "First Name" at bounding box center [482, 171] width 506 height 35
type input "*****"
type input "**********"
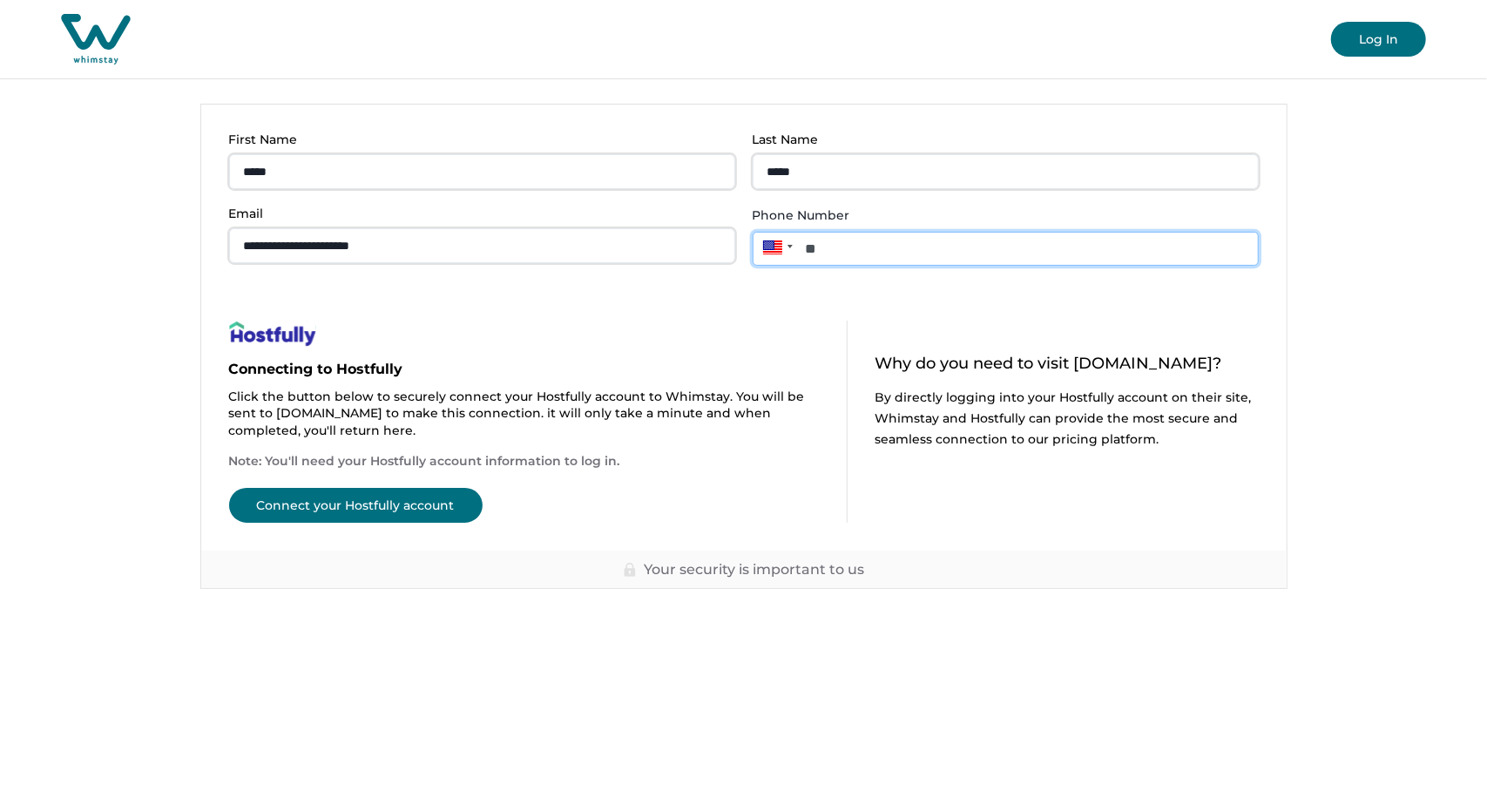
paste input "**********"
type input "**********"
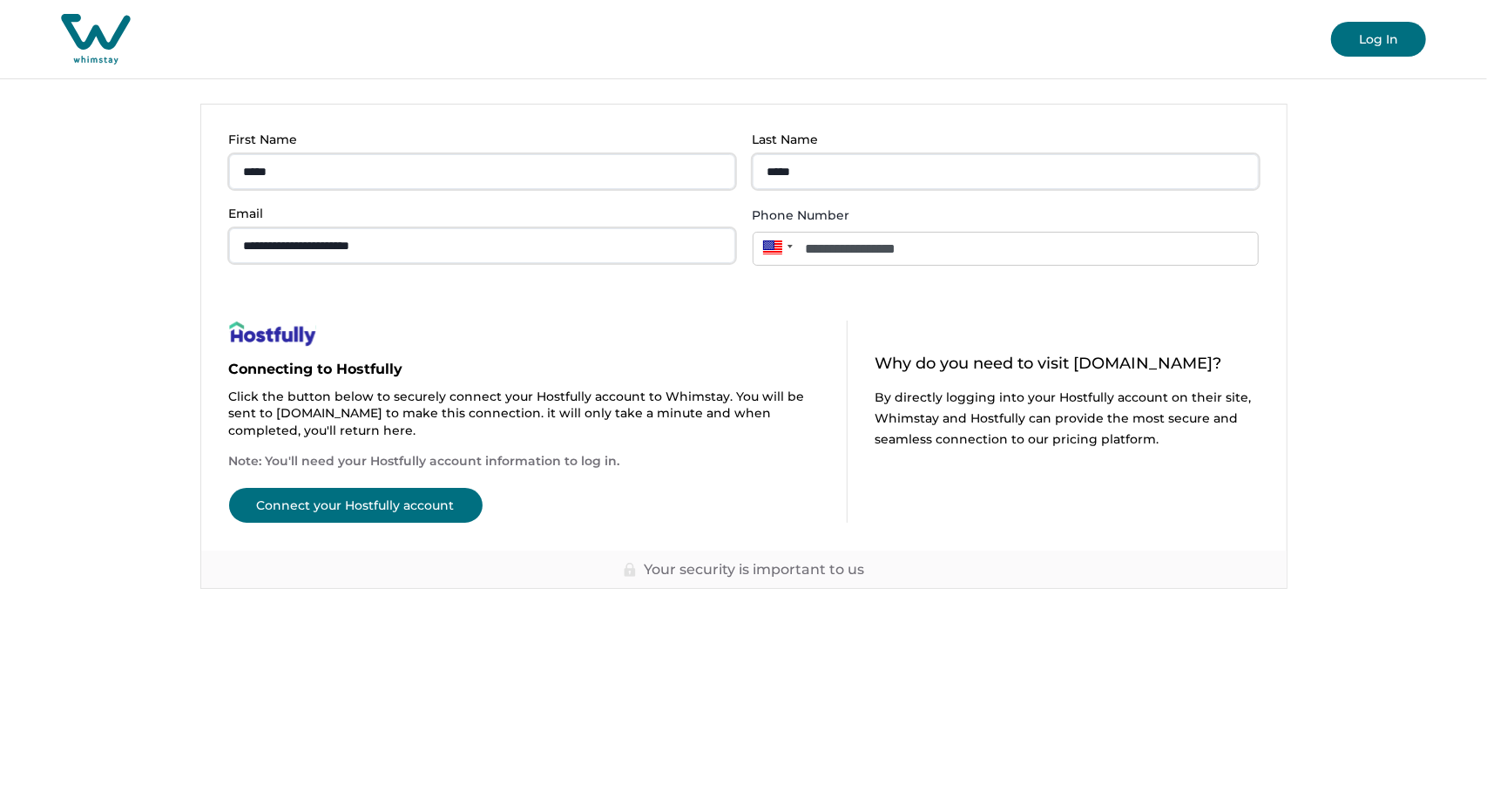
click at [421, 503] on button "Connect your Hostfully account" at bounding box center [356, 505] width 253 height 35
type input "**"
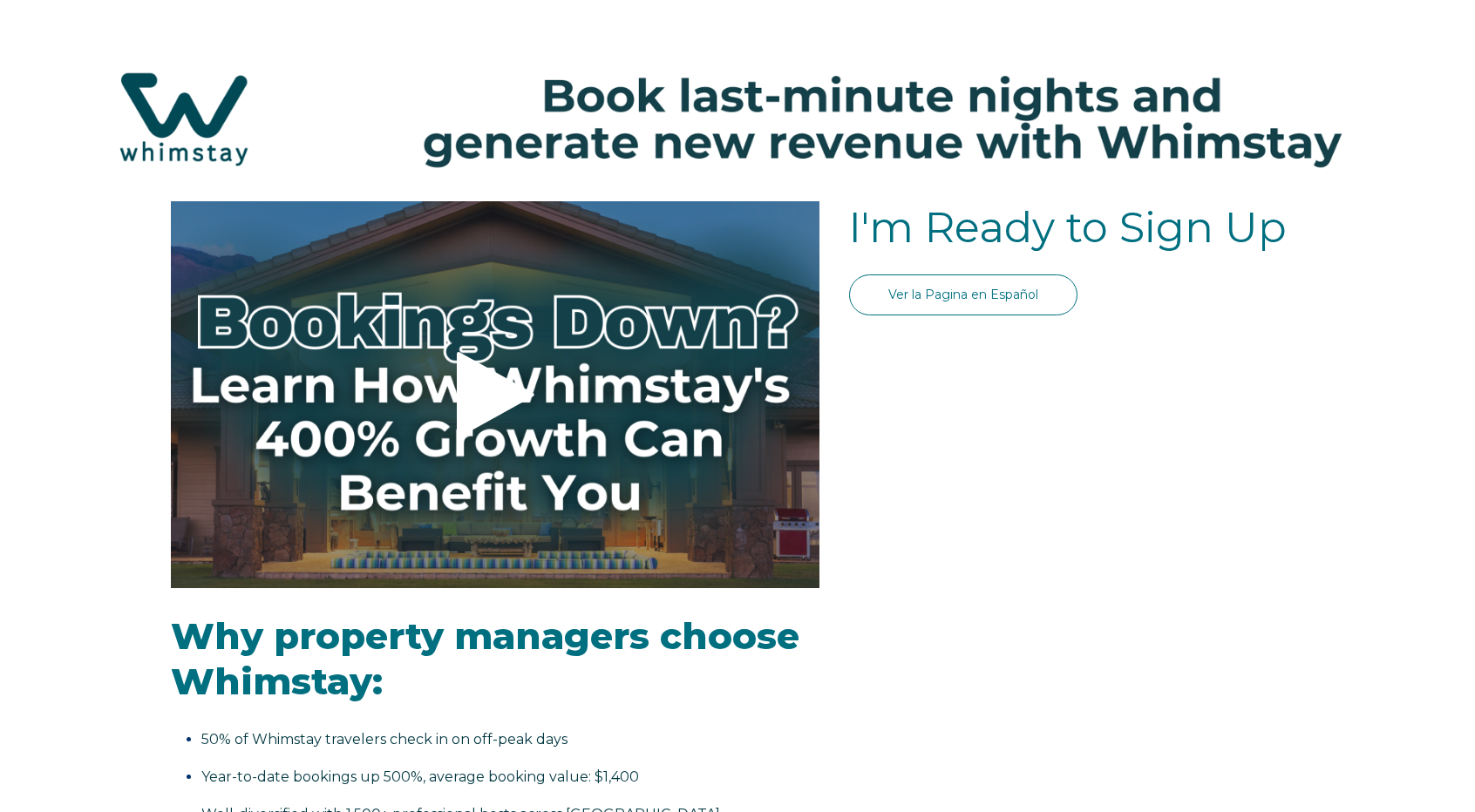
select select "US"
select select "Standard"
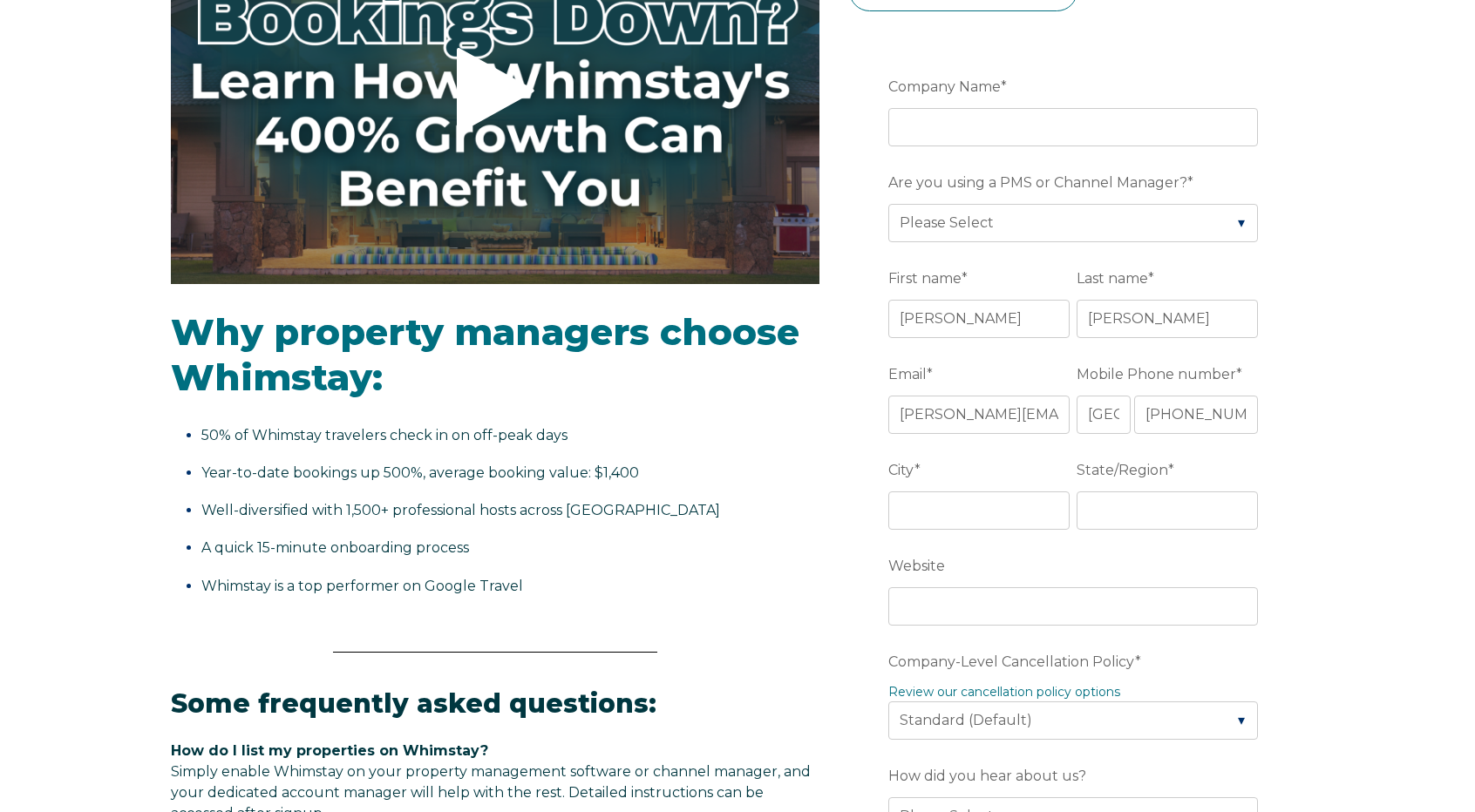
scroll to position [87, 0]
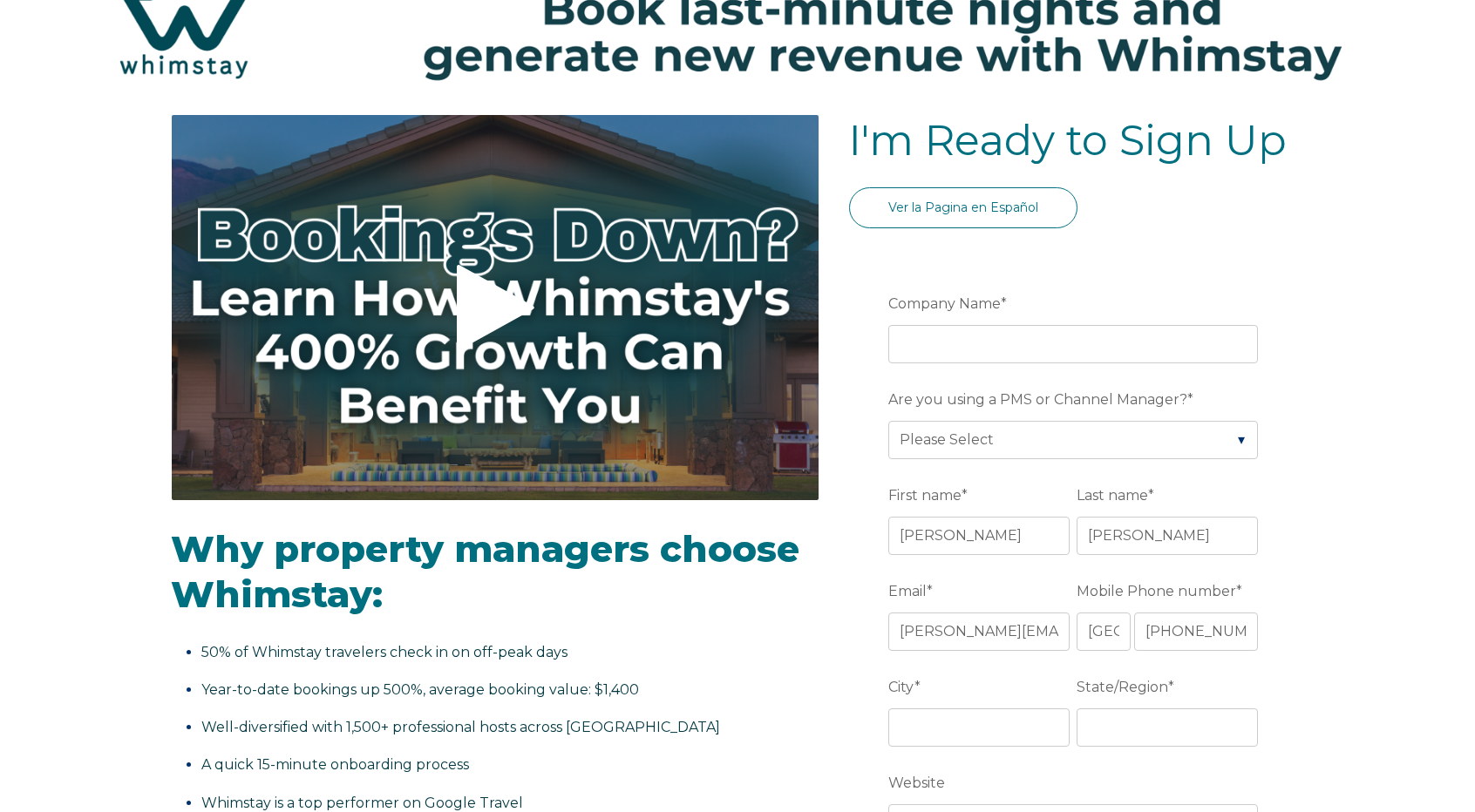
click at [490, 318] on icon at bounding box center [496, 308] width 78 height 87
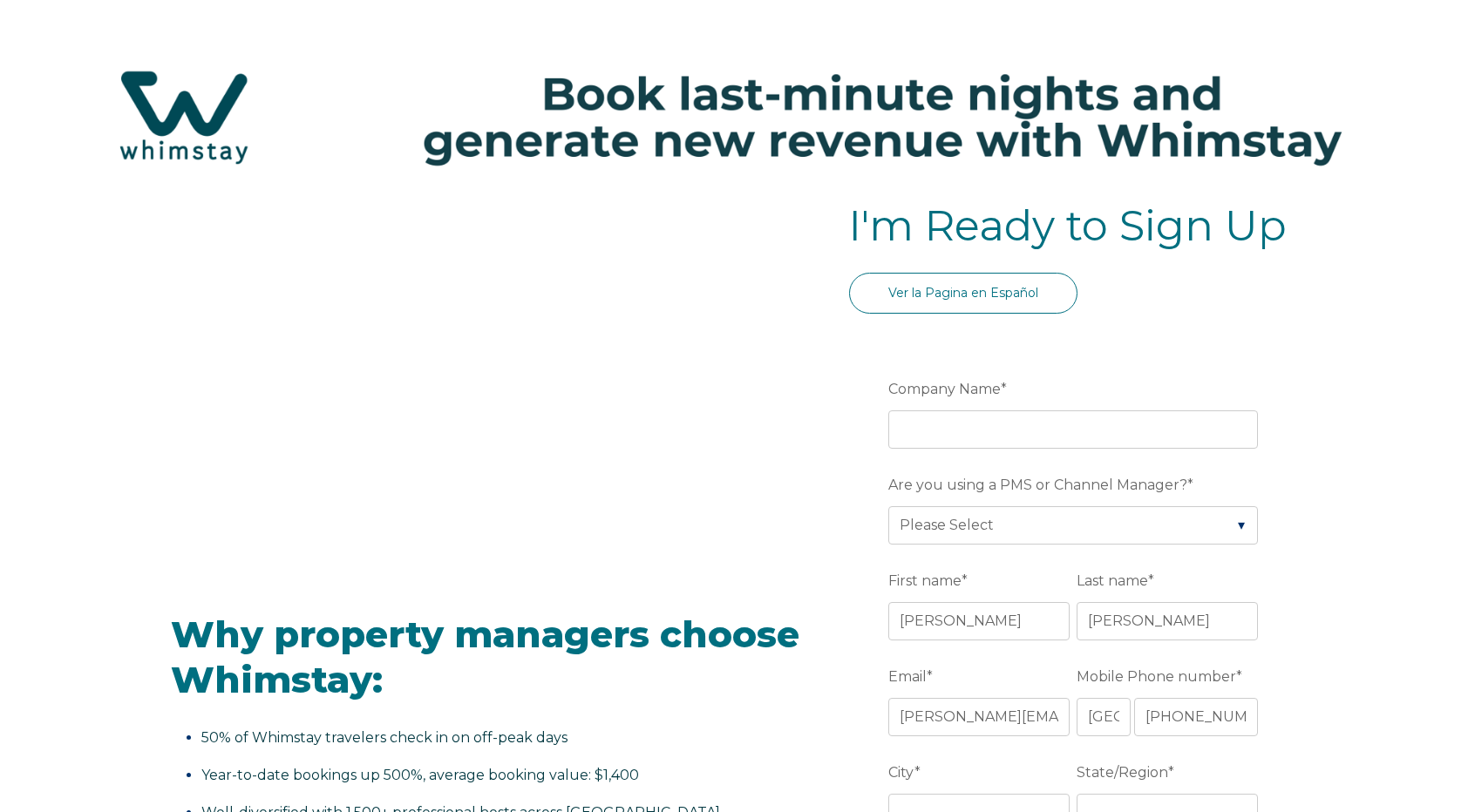
scroll to position [0, 0]
